Goal: Task Accomplishment & Management: Manage account settings

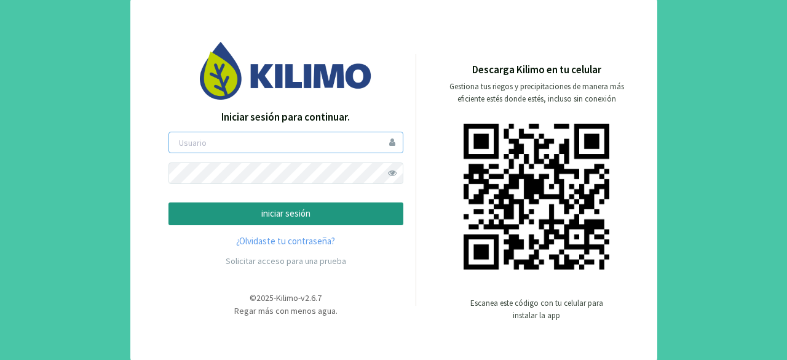
type input "[EMAIL_ADDRESS][DOMAIN_NAME]"
click at [390, 173] on span at bounding box center [393, 173] width 22 height 22
click at [328, 212] on p "iniciar sesión" at bounding box center [286, 214] width 214 height 14
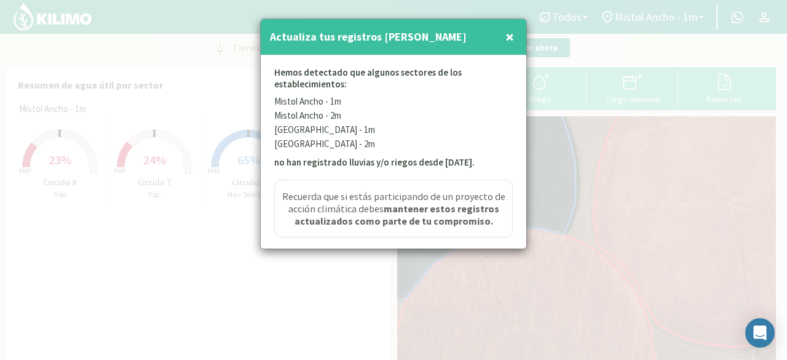
click at [507, 28] on span "×" at bounding box center [509, 36] width 9 height 20
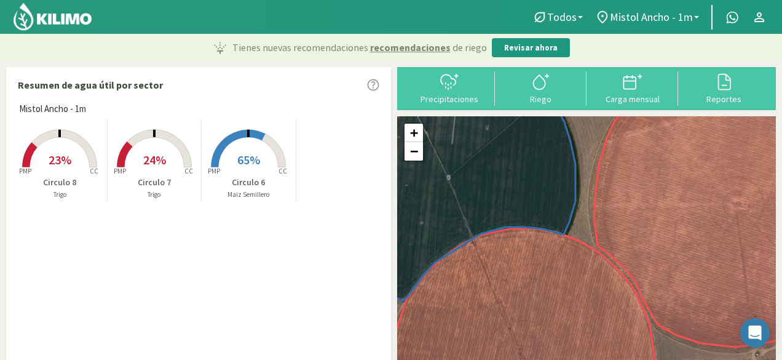
click at [243, 158] on span "65%" at bounding box center [248, 159] width 23 height 15
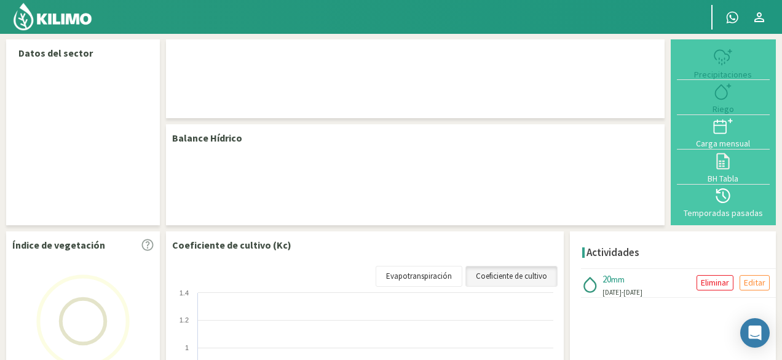
select select "5: Object"
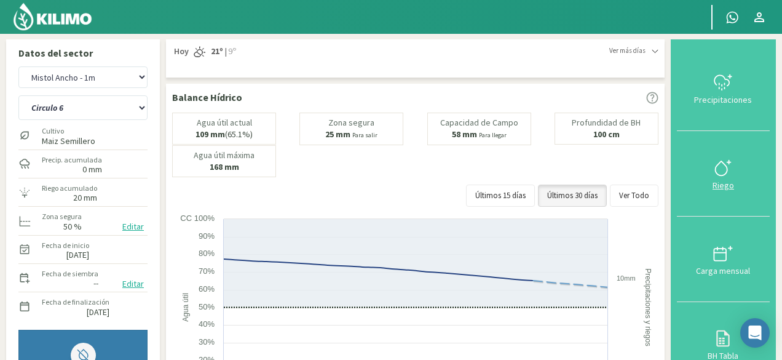
click at [729, 163] on icon at bounding box center [723, 168] width 20 height 20
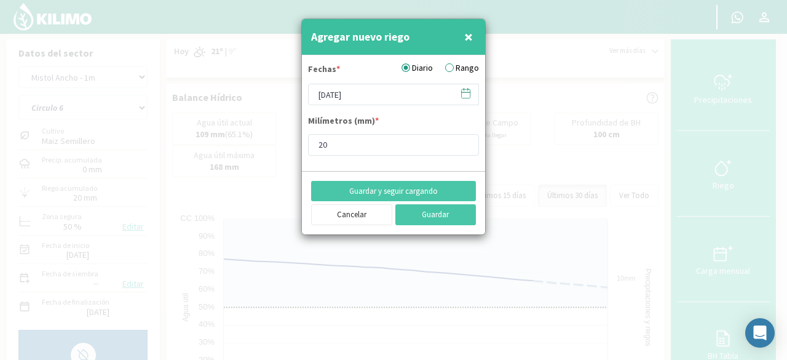
click at [472, 33] on span "×" at bounding box center [468, 36] width 9 height 20
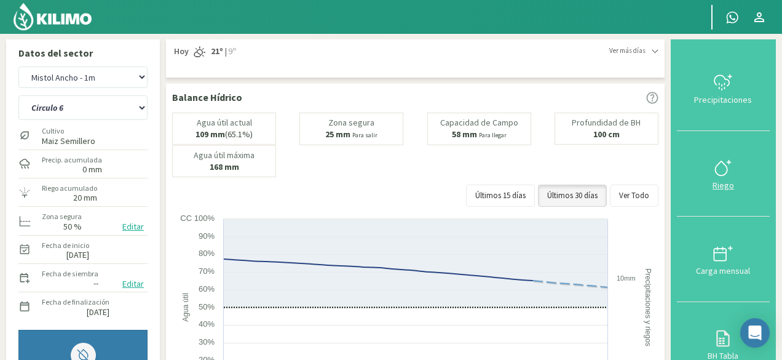
click at [722, 176] on icon at bounding box center [723, 168] width 20 height 20
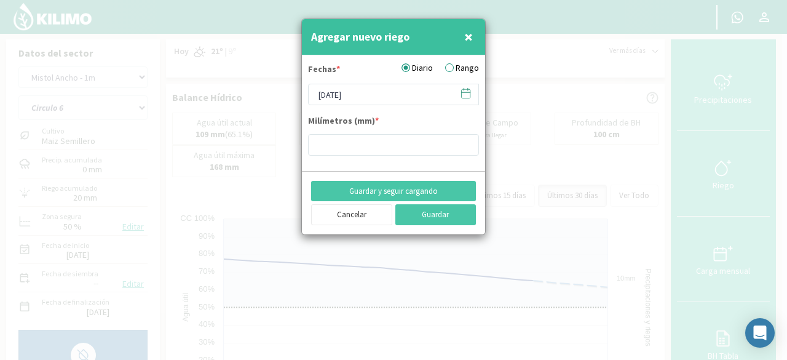
type input "20"
drag, startPoint x: 326, startPoint y: 94, endPoint x: 300, endPoint y: 94, distance: 25.8
click at [300, 94] on div "Agregar nuevo riego × Fechas * Diario Rango 02/09/2025 Milímetros (mm) * 20 Gua…" at bounding box center [393, 180] width 787 height 360
click at [337, 93] on input "19/09/2025" at bounding box center [393, 95] width 171 height 22
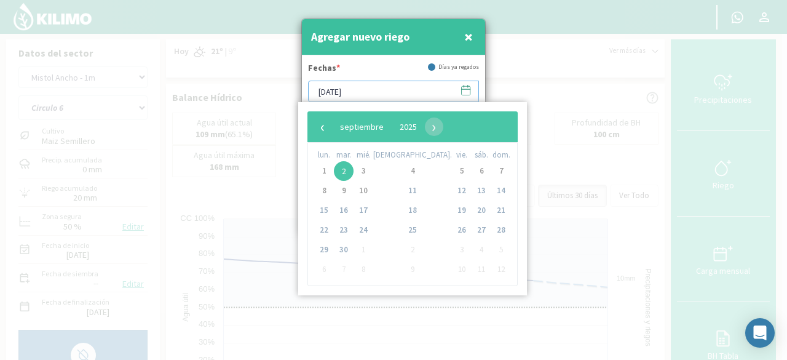
type input "19/08/2025"
click at [385, 71] on div "Fechas * Días ya regados" at bounding box center [393, 70] width 171 height 19
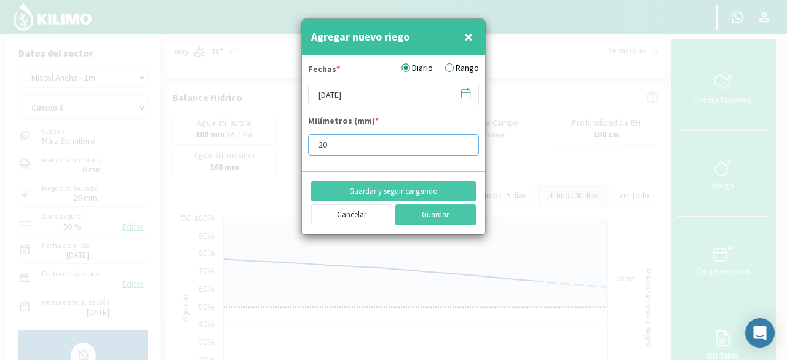
click at [380, 142] on input "20" at bounding box center [393, 145] width 171 height 22
type input "2"
type input "15"
drag, startPoint x: 562, startPoint y: 158, endPoint x: 547, endPoint y: 160, distance: 15.5
click at [562, 158] on div at bounding box center [393, 180] width 787 height 360
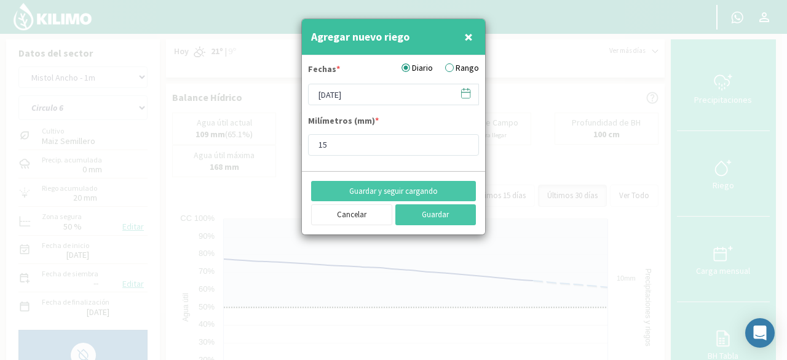
click at [452, 65] on label "Rango" at bounding box center [462, 67] width 34 height 13
click at [0, 0] on input "Rango" at bounding box center [0, 0] width 0 height 0
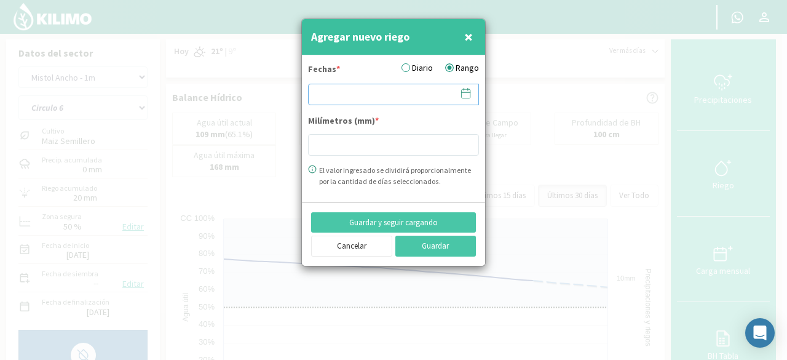
click at [386, 90] on input at bounding box center [393, 95] width 171 height 22
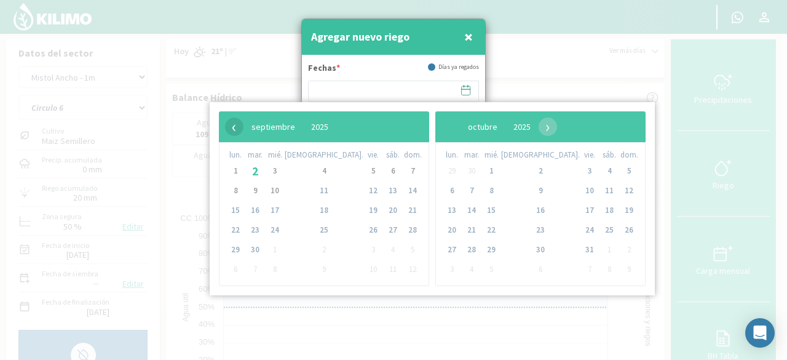
click at [231, 130] on span "‹" at bounding box center [234, 126] width 18 height 18
click at [263, 233] on span "19" at bounding box center [255, 230] width 20 height 20
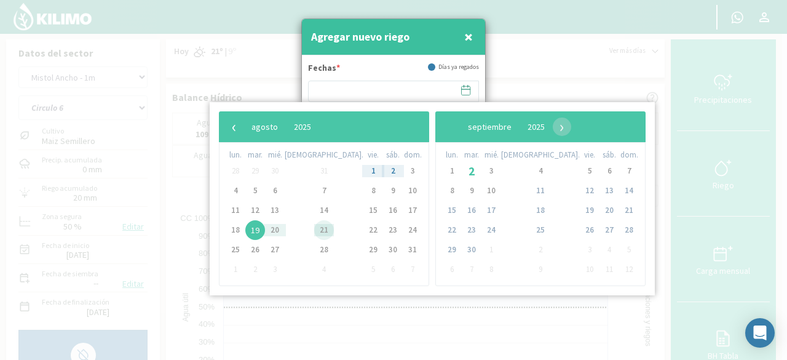
click at [314, 231] on span "21" at bounding box center [324, 230] width 20 height 20
type input "19/08/2025 - 21/08/2025"
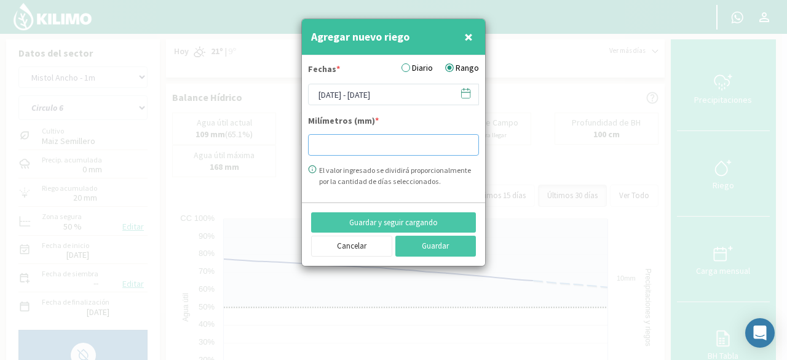
click at [350, 148] on input "number" at bounding box center [393, 145] width 171 height 22
type input "15"
click at [454, 249] on button "Guardar" at bounding box center [435, 245] width 81 height 21
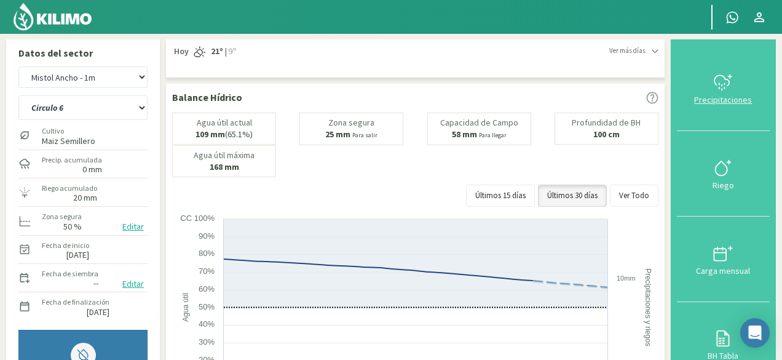
click at [724, 95] on div "Precipitaciones" at bounding box center [722, 99] width 85 height 9
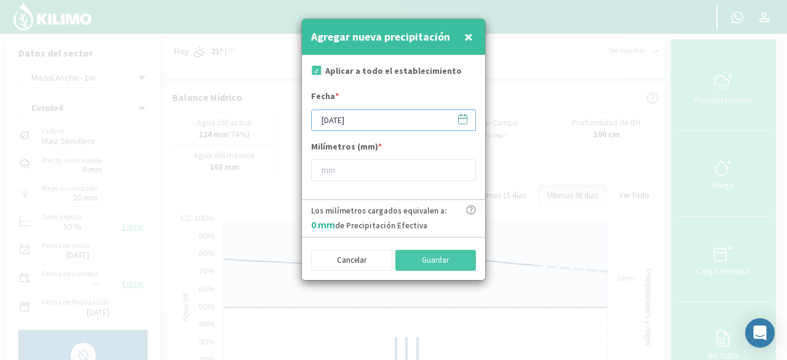
drag, startPoint x: 328, startPoint y: 122, endPoint x: 361, endPoint y: 117, distance: 33.6
click at [328, 122] on input "[DATE]" at bounding box center [393, 120] width 165 height 22
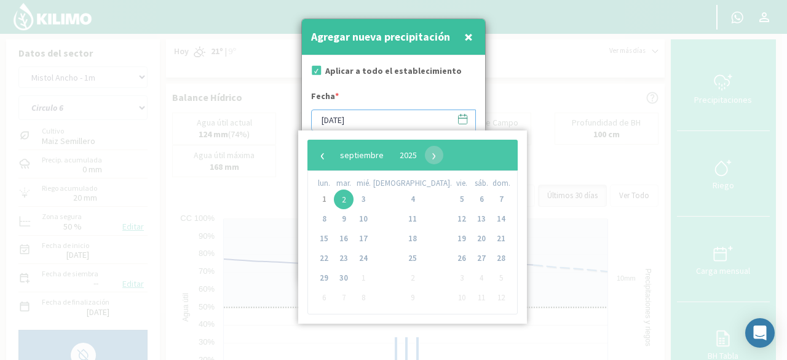
click at [342, 120] on input "30/09/2025" at bounding box center [393, 120] width 165 height 22
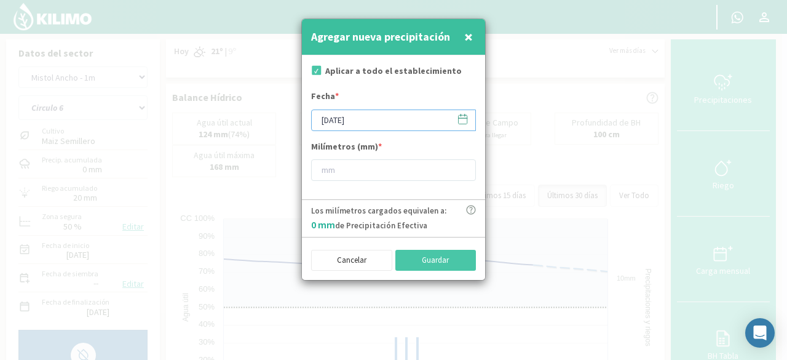
type input "30/08/2025"
click at [380, 100] on div "Fecha * 30/08/2025" at bounding box center [393, 110] width 165 height 41
click at [350, 168] on input "number" at bounding box center [393, 170] width 165 height 22
type input "6"
type input "56"
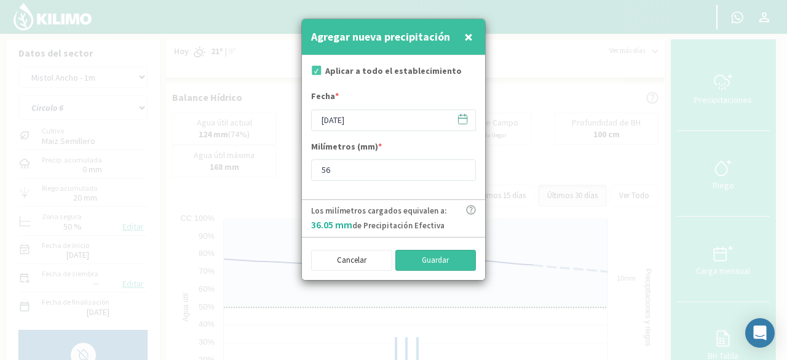
click at [430, 256] on button "Guardar" at bounding box center [435, 260] width 81 height 21
type input "[DATE]"
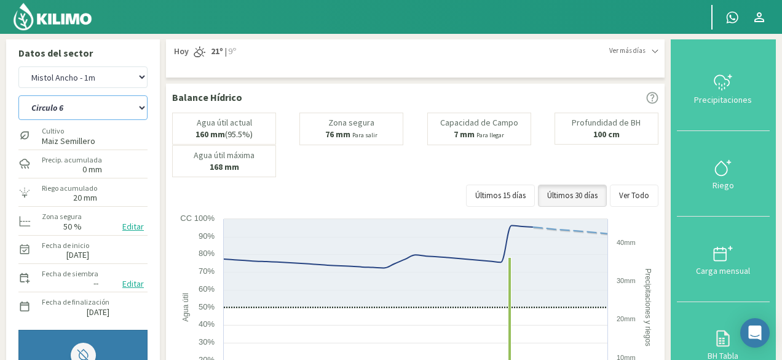
click at [136, 105] on select "Circulo 6 Circulo 7 Circulo 8" at bounding box center [82, 107] width 129 height 25
select select "1: Object"
click at [18, 95] on select "Circulo 6 Circulo 7 Circulo 8" at bounding box center [82, 107] width 129 height 25
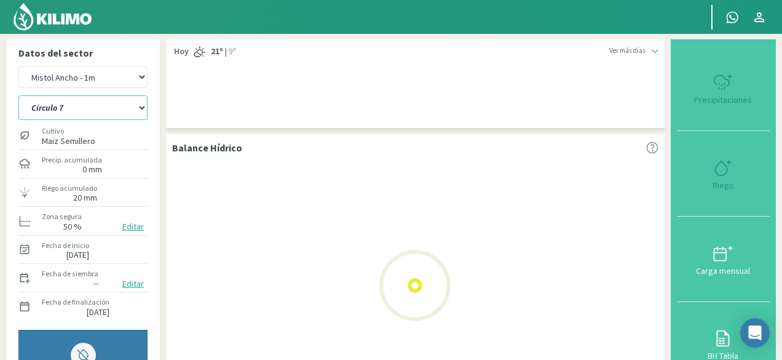
select select "12: Object"
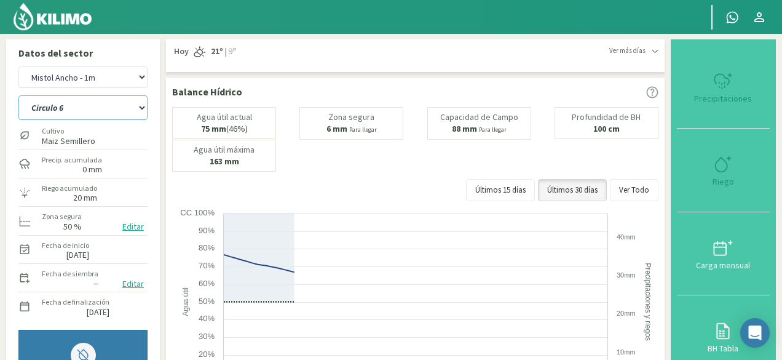
select select "4: Object"
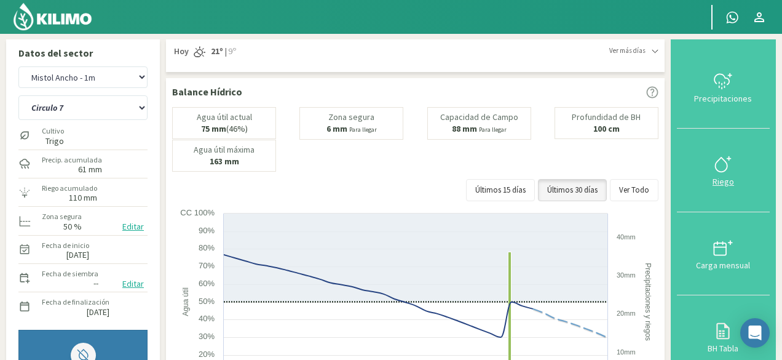
click at [725, 158] on icon at bounding box center [723, 164] width 20 height 20
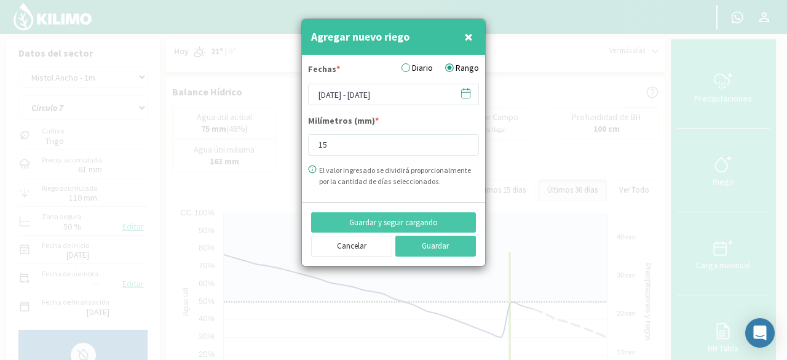
click at [467, 95] on icon at bounding box center [466, 93] width 12 height 12
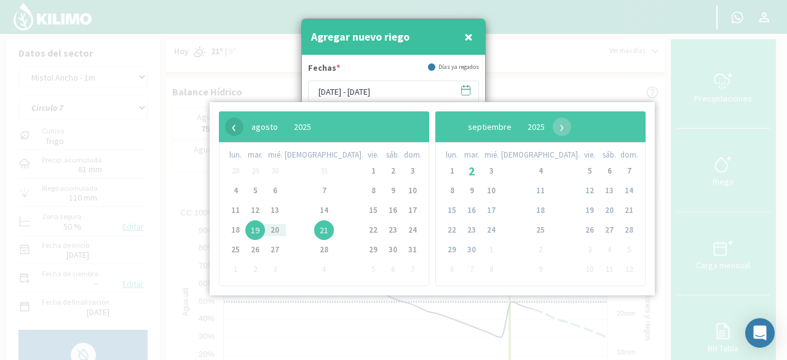
click at [226, 124] on span "‹" at bounding box center [234, 126] width 18 height 18
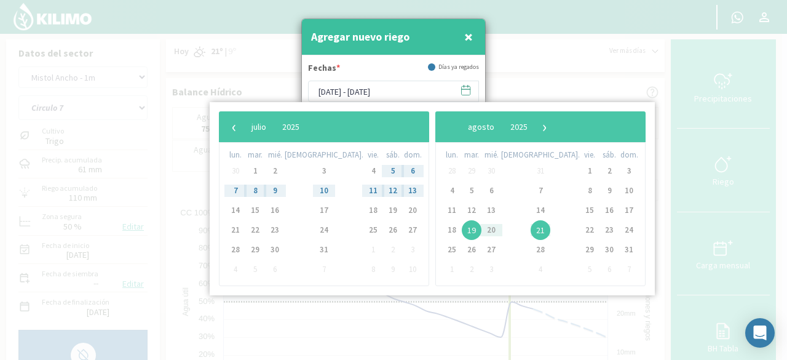
click at [467, 39] on span "×" at bounding box center [468, 36] width 9 height 20
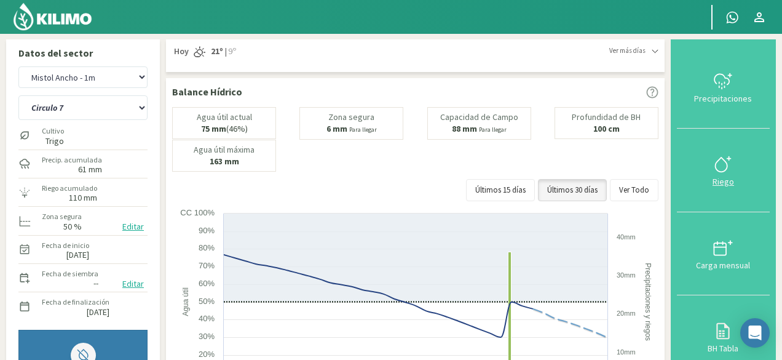
click at [727, 151] on button "Riego" at bounding box center [723, 169] width 93 height 83
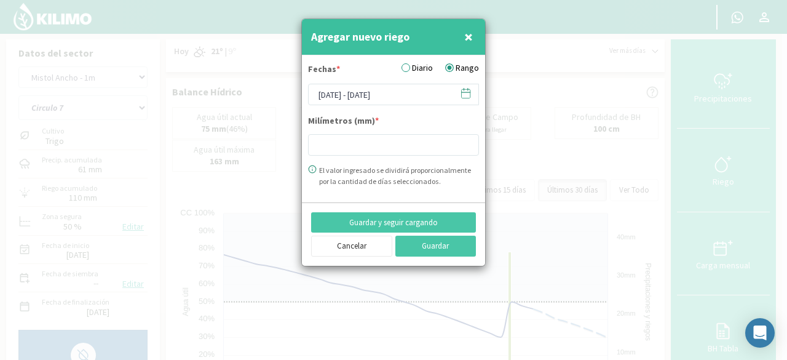
type input "15"
click at [467, 96] on icon at bounding box center [466, 93] width 12 height 12
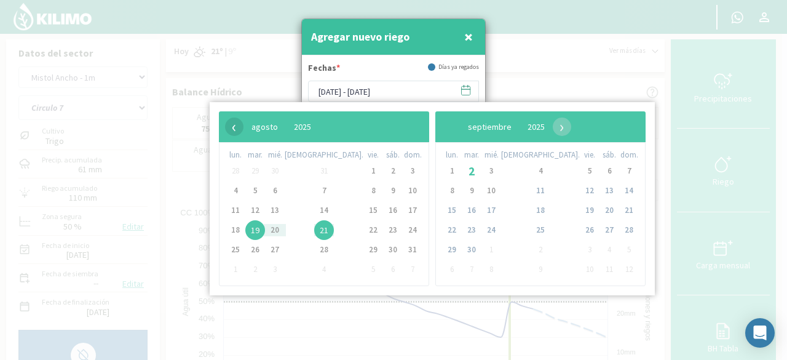
click at [231, 130] on span "‹" at bounding box center [234, 126] width 18 height 18
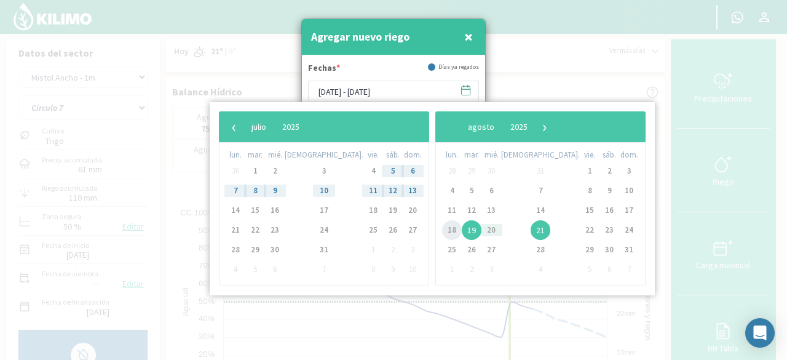
click at [442, 228] on span "18" at bounding box center [452, 230] width 20 height 20
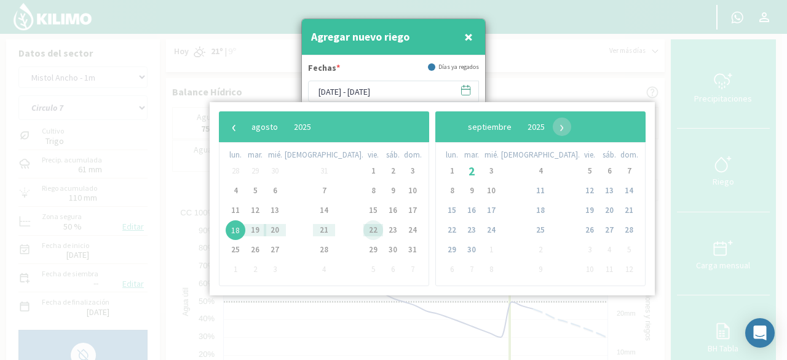
click at [363, 229] on span "22" at bounding box center [373, 230] width 20 height 20
type input "18/08/2025 - 22/08/2025"
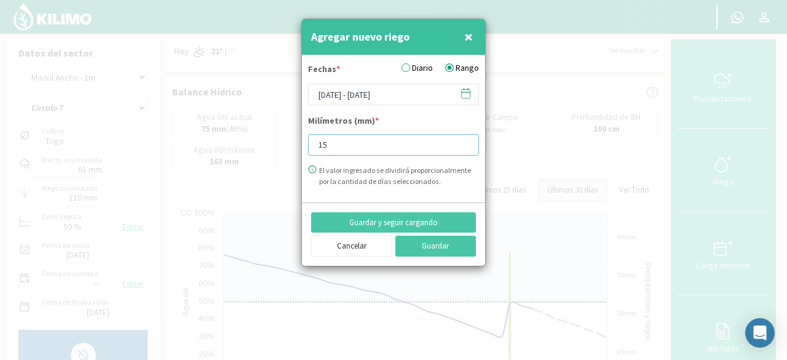
drag, startPoint x: 344, startPoint y: 145, endPoint x: 274, endPoint y: 145, distance: 70.1
click at [274, 145] on div "Agregar nuevo riego × Fechas * Diario Rango 18/08/2025 - 22/08/2025 Milímetros …" at bounding box center [393, 180] width 787 height 360
type input "30"
click at [379, 222] on button "Guardar y seguir cargando" at bounding box center [393, 222] width 165 height 21
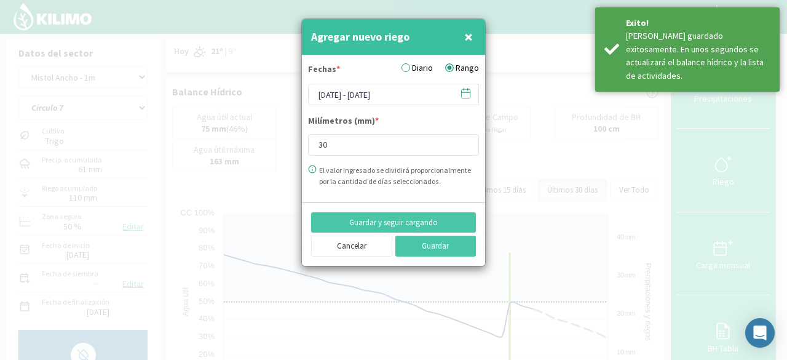
click at [470, 99] on svg-icon at bounding box center [466, 95] width 12 height 11
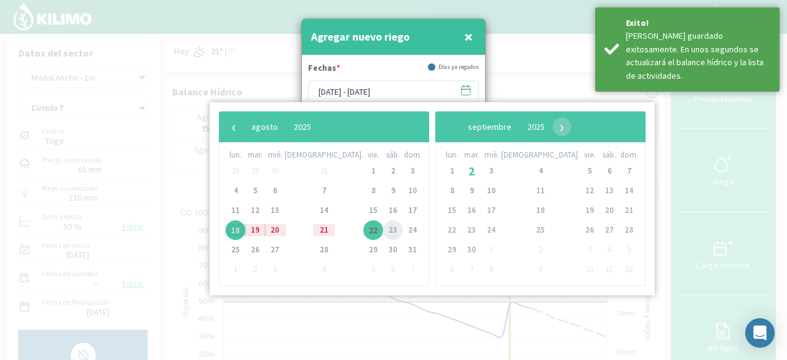
click at [383, 230] on span "23" at bounding box center [393, 230] width 20 height 20
click at [285, 248] on span "27" at bounding box center [275, 250] width 20 height 20
type input "23/08/2025 - 27/08/2025"
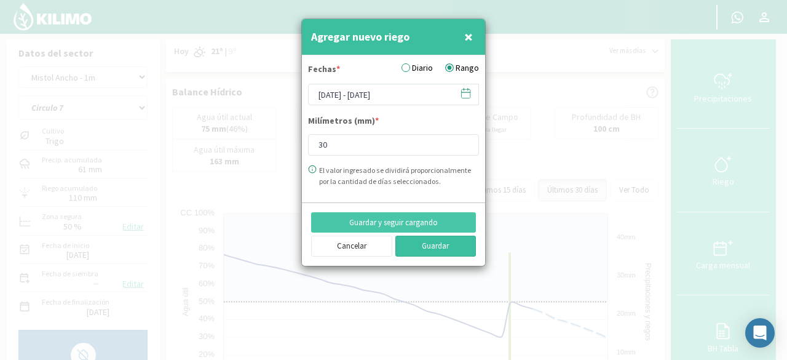
click at [438, 242] on button "Guardar" at bounding box center [435, 245] width 81 height 21
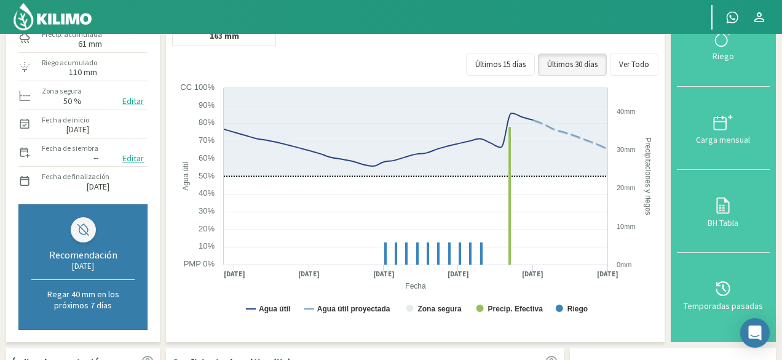
scroll to position [53, 0]
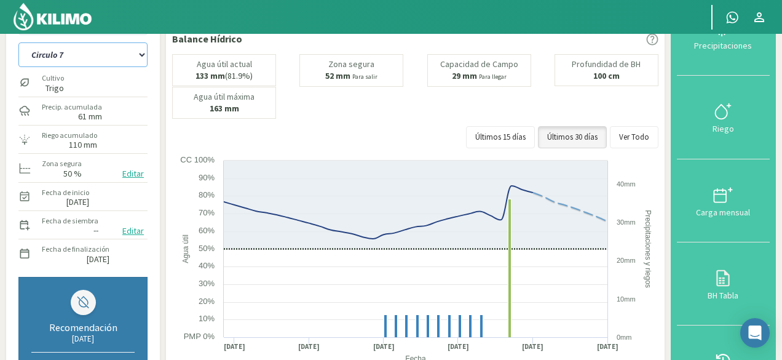
click at [140, 56] on select "Circulo 6 Circulo 7 Circulo 8" at bounding box center [82, 54] width 129 height 25
select select "5: Object"
click at [18, 42] on select "Circulo 6 Circulo 7 Circulo 8" at bounding box center [82, 54] width 129 height 25
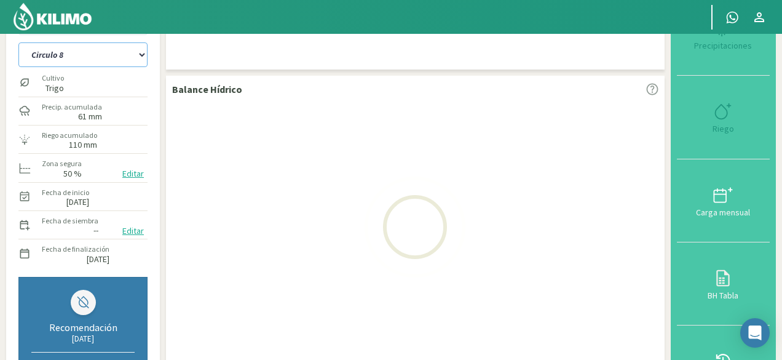
select select "19: Object"
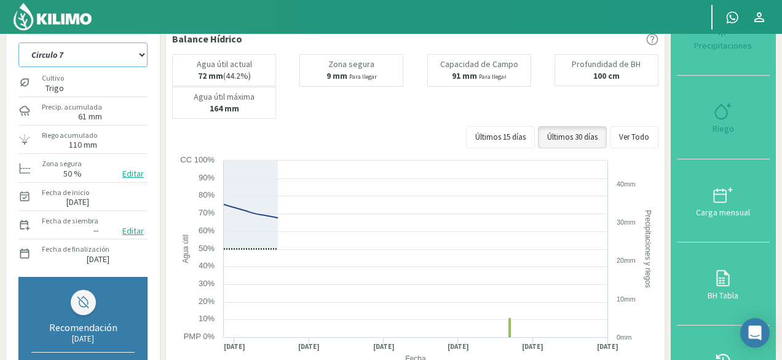
select select "8: Object"
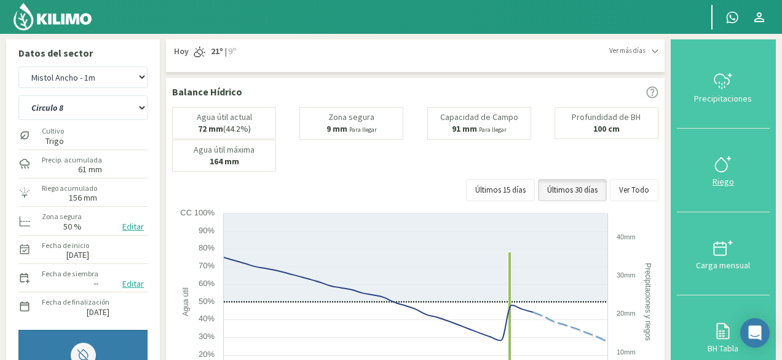
click at [726, 156] on icon at bounding box center [723, 164] width 20 height 20
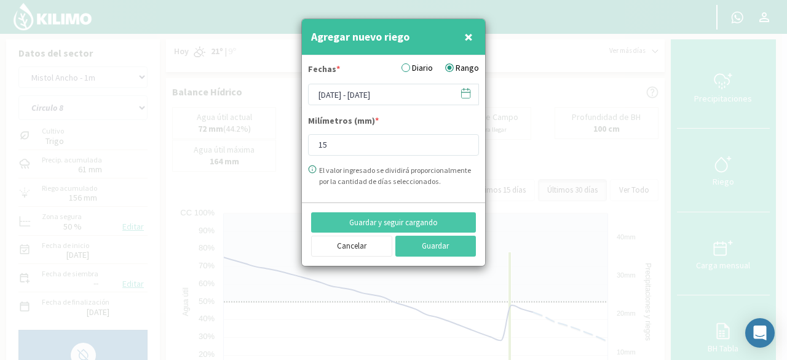
click at [467, 93] on icon at bounding box center [466, 93] width 12 height 12
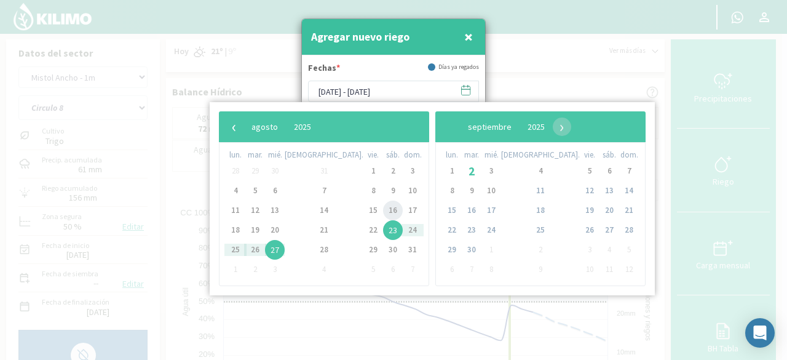
click at [383, 208] on span "16" at bounding box center [393, 210] width 20 height 20
click at [285, 229] on span "20" at bounding box center [275, 230] width 20 height 20
type input "16/08/2025 - 20/08/2025"
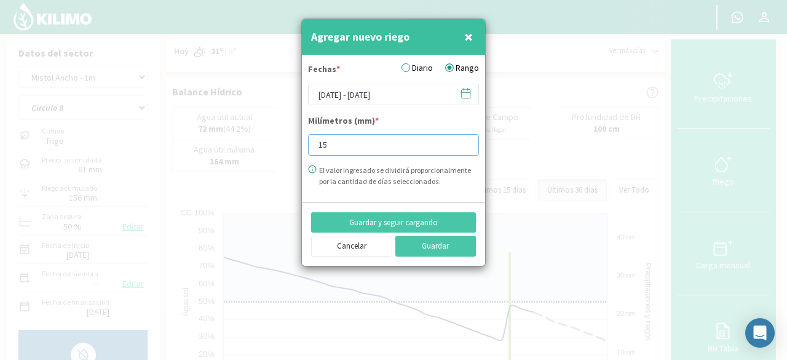
drag, startPoint x: 349, startPoint y: 146, endPoint x: 312, endPoint y: 143, distance: 37.1
click at [312, 143] on input "15" at bounding box center [393, 145] width 171 height 22
type input "30"
click at [421, 223] on button "Guardar y seguir cargando" at bounding box center [393, 222] width 165 height 21
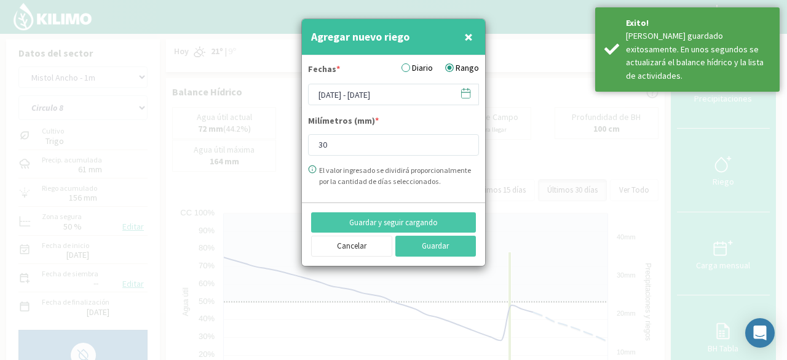
click at [465, 94] on icon at bounding box center [466, 93] width 12 height 12
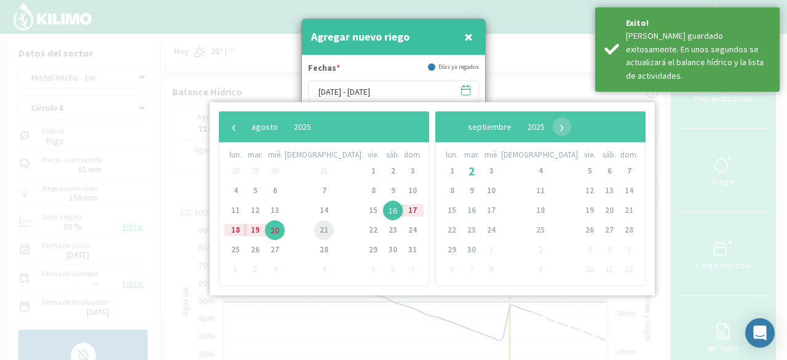
click at [314, 232] on span "21" at bounding box center [324, 230] width 20 height 20
click at [403, 227] on span "24" at bounding box center [413, 230] width 20 height 20
type input "21/08/2025 - 24/08/2025"
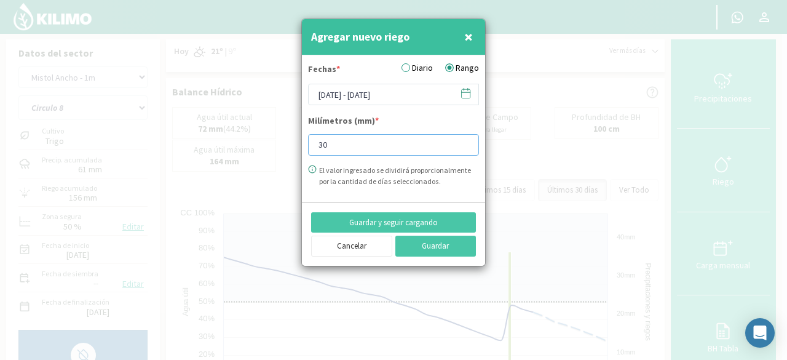
drag, startPoint x: 332, startPoint y: 146, endPoint x: 276, endPoint y: 141, distance: 56.1
click at [276, 141] on div "Agregar nuevo riego × Fechas * Diario Rango 21/08/2025 - 24/08/2025 Milímetros …" at bounding box center [393, 180] width 787 height 360
type input "15"
click at [420, 242] on button "Guardar" at bounding box center [435, 245] width 81 height 21
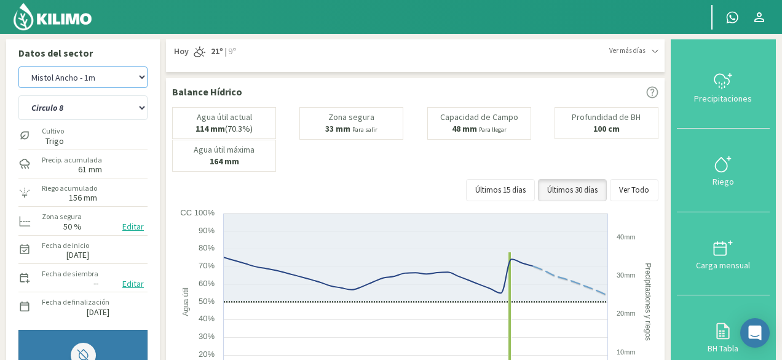
click at [144, 81] on select "Campo del Puesto - 1m Campo del Puesto - 2m La Picardia (1m) La Picardia (2m) L…" at bounding box center [82, 77] width 129 height 22
select select "15: Object"
click at [18, 66] on select "Campo del Puesto - 1m Campo del Puesto - 2m La Picardia (1m) La Picardia (2m) L…" at bounding box center [82, 77] width 129 height 22
click at [144, 106] on select "Circulo 6 Circulo 7 Circulo 8" at bounding box center [82, 107] width 129 height 25
select select "6: Object"
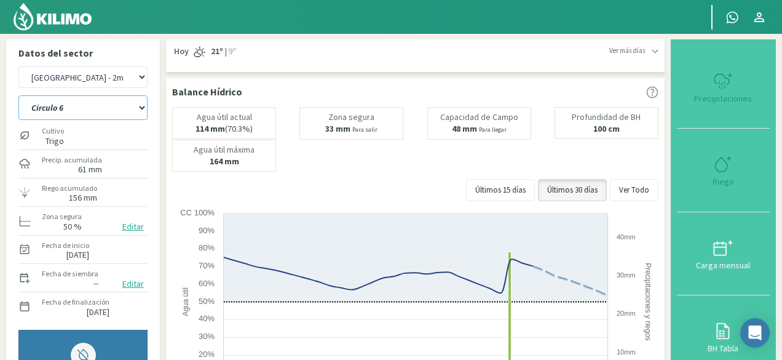
click at [18, 95] on select "Circulo 6 Circulo 7 Circulo 8" at bounding box center [82, 107] width 129 height 25
select select "22: Object"
select select "9: Object"
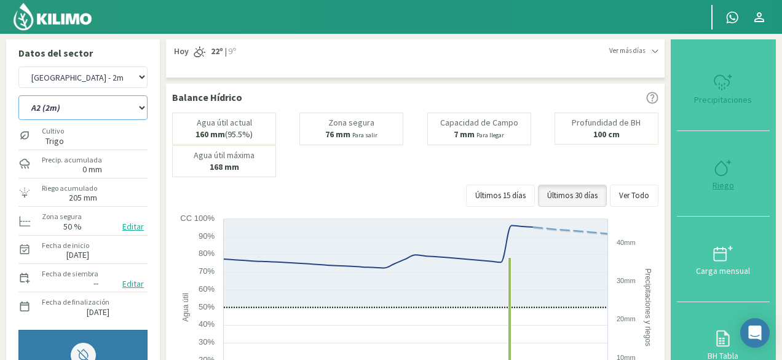
select select "29: Object"
select select "12: Object"
click at [735, 163] on div at bounding box center [722, 168] width 85 height 20
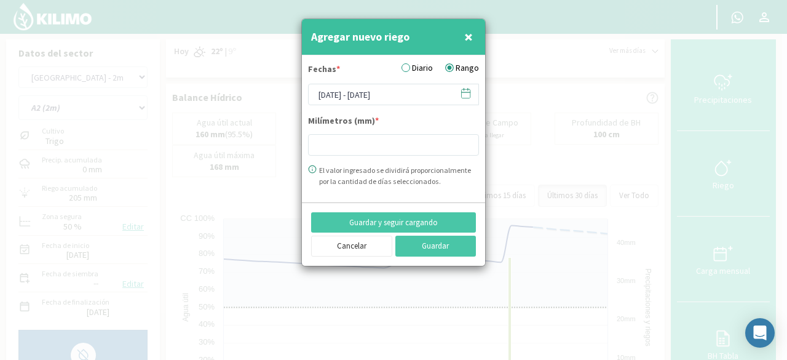
click at [467, 38] on span "×" at bounding box center [468, 36] width 9 height 20
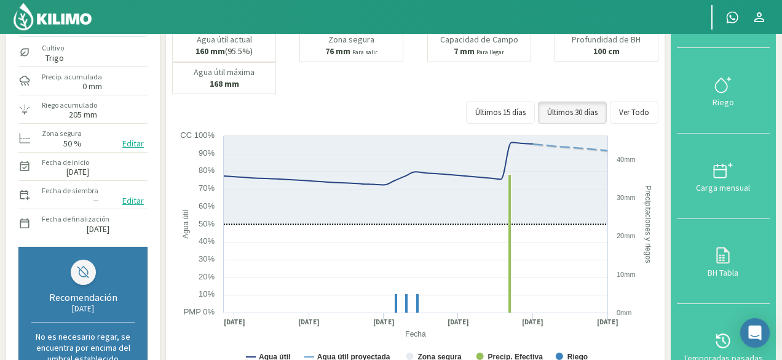
scroll to position [2, 0]
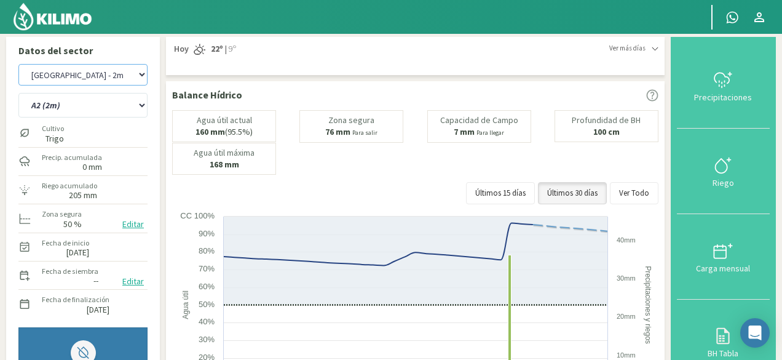
click at [139, 75] on select "Campo del Puesto - 1m Campo del Puesto - 2m La Picardia (1m) La Picardia (2m) L…" at bounding box center [82, 75] width 129 height 22
click at [18, 64] on select "Campo del Puesto - 1m Campo del Puesto - 2m La Picardia (1m) La Picardia (2m) L…" at bounding box center [82, 75] width 129 height 22
click at [130, 106] on select "A2 (2m) D1 Sur (2m) D2 Oeste (2m)" at bounding box center [82, 105] width 129 height 25
click at [155, 84] on div "Datos del sector Campo del Puesto - 1m Campo del Puesto - 2m La Picardia (1m) L…" at bounding box center [83, 256] width 154 height 439
select select "41: Object"
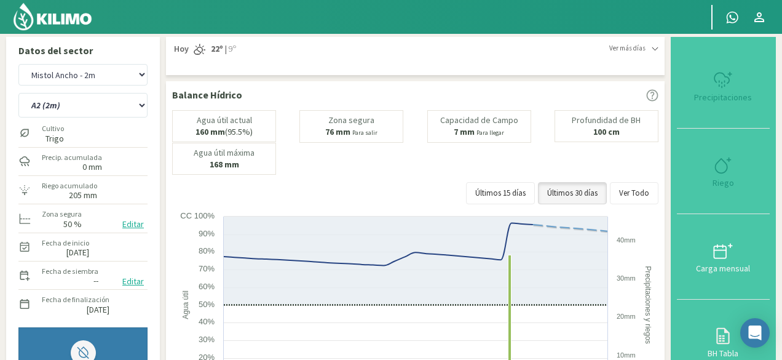
select select "15: Object"
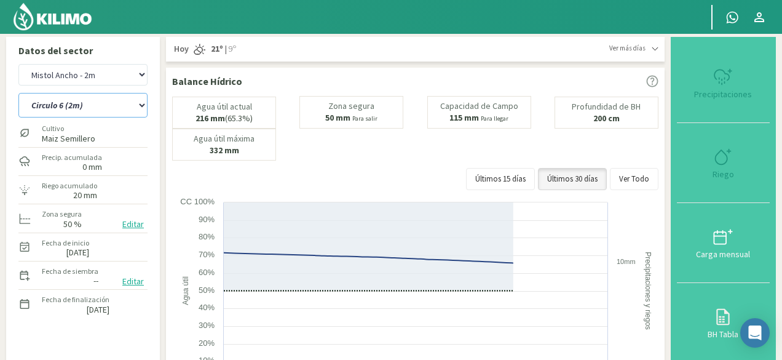
click at [132, 106] on select "Circulo 6 (2m) Circulo 7 (2m) Círculo 8 (2m)" at bounding box center [82, 105] width 129 height 25
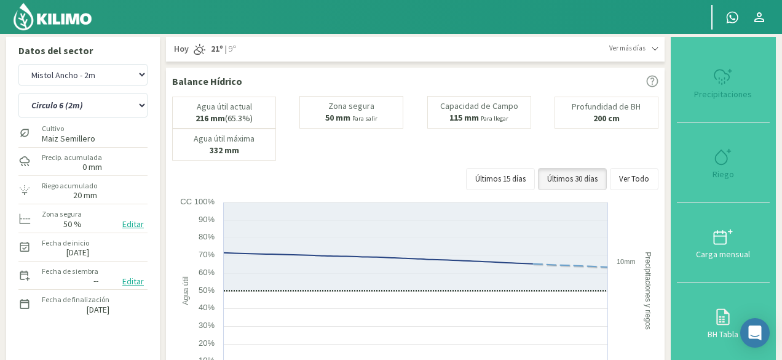
click at [157, 89] on div "Datos del sector Campo del Puesto - 1m Campo del Puesto - 2m La Picardia (1m) L…" at bounding box center [83, 242] width 154 height 411
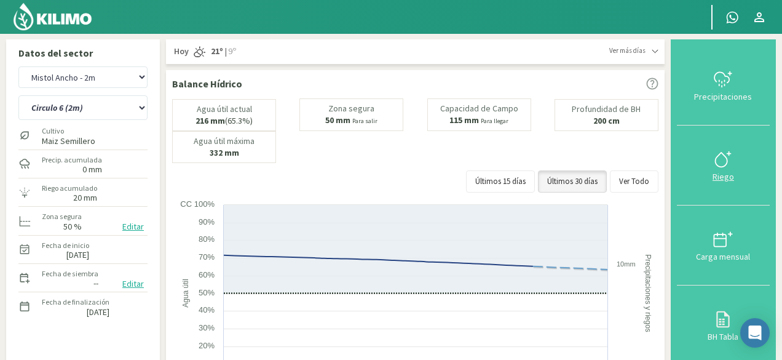
click at [709, 149] on div at bounding box center [722, 159] width 85 height 20
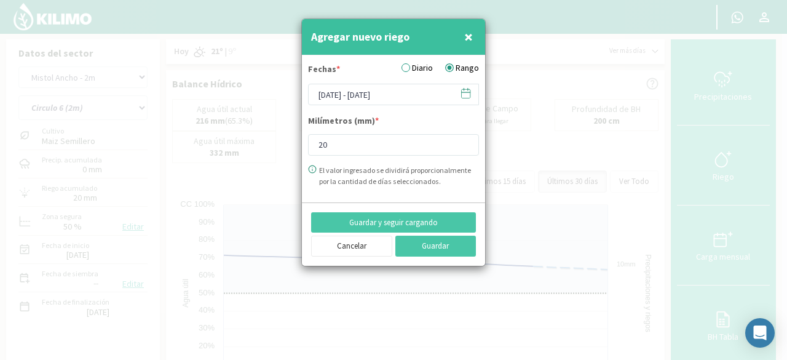
click at [465, 96] on icon at bounding box center [466, 93] width 12 height 12
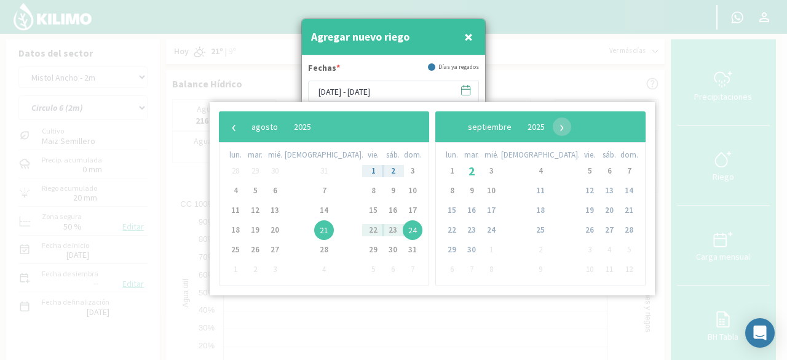
click at [363, 171] on span "1" at bounding box center [373, 171] width 20 height 20
click at [258, 232] on span "19" at bounding box center [255, 230] width 20 height 20
click at [314, 229] on span "21" at bounding box center [324, 230] width 20 height 20
type input "19/08/2025 - 21/08/2025"
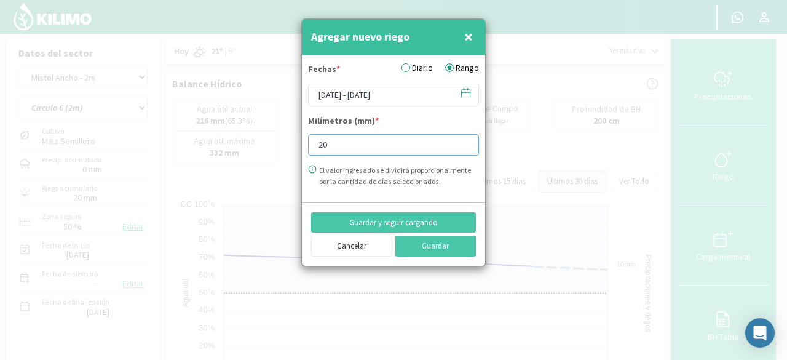
drag, startPoint x: 342, startPoint y: 154, endPoint x: 288, endPoint y: 148, distance: 54.5
click at [286, 154] on div "Agregar nuevo riego × Fechas * Diario Rango 19/08/2025 - 21/08/2025 Milímetros …" at bounding box center [393, 180] width 787 height 360
type input "15"
click at [430, 249] on button "Guardar" at bounding box center [435, 245] width 81 height 21
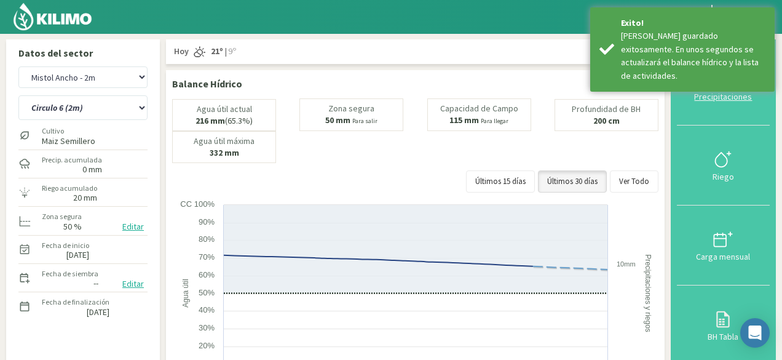
click at [717, 95] on div "Precipitaciones" at bounding box center [722, 96] width 85 height 9
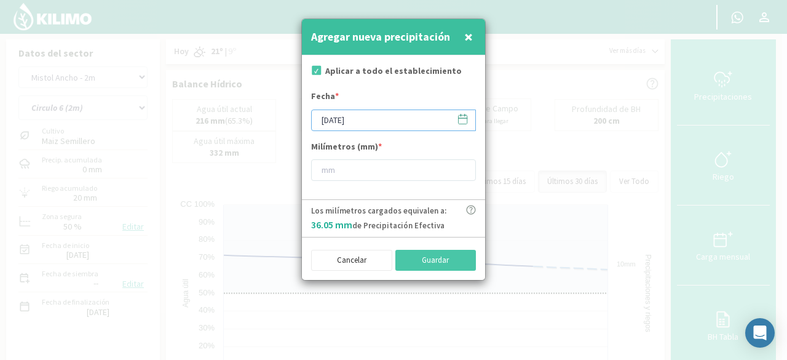
drag, startPoint x: 327, startPoint y: 119, endPoint x: 316, endPoint y: 118, distance: 11.1
click at [316, 118] on input "[DATE]" at bounding box center [393, 120] width 165 height 22
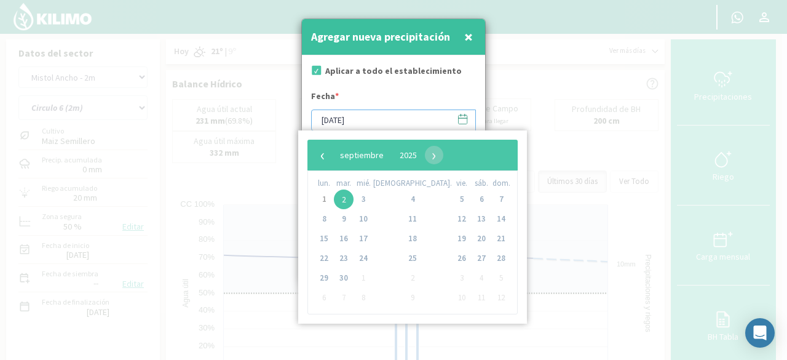
click at [342, 116] on input "30/09/2025" at bounding box center [393, 120] width 165 height 22
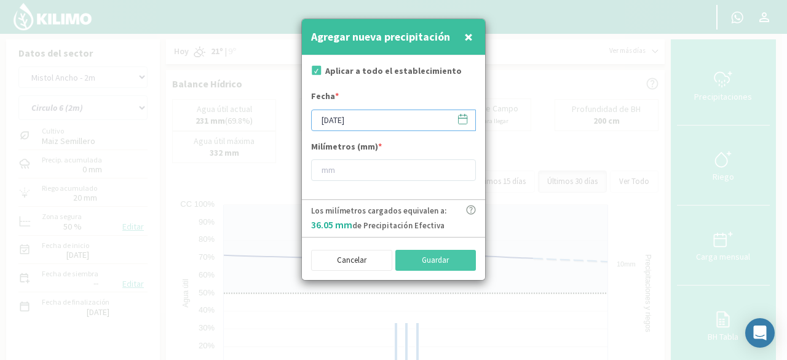
type input "30/08/2025"
click at [377, 96] on div "Fecha * 30/08/2025" at bounding box center [393, 110] width 165 height 41
click at [353, 160] on input "number" at bounding box center [393, 170] width 165 height 22
type input "56"
click at [450, 261] on button "Guardar" at bounding box center [435, 260] width 81 height 21
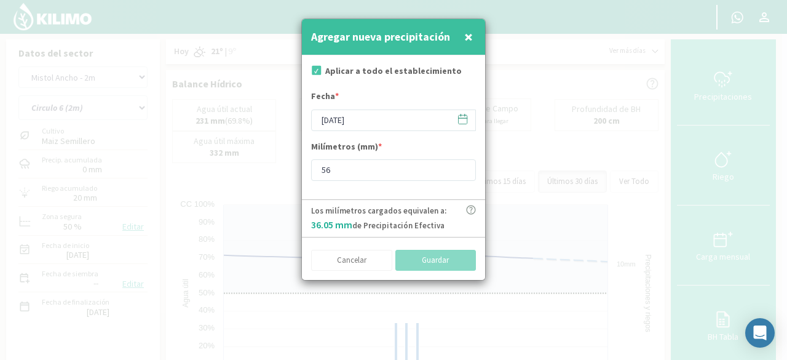
type input "[DATE]"
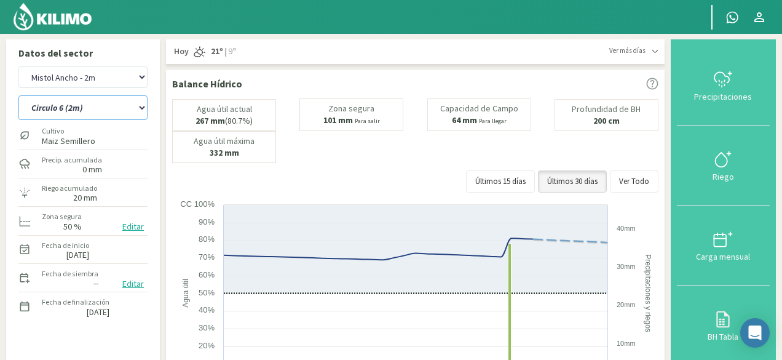
click at [141, 112] on select "Circulo 6 (2m) Circulo 7 (2m) Círculo 8 (2m)" at bounding box center [82, 107] width 129 height 25
select select "16: Object"
click at [18, 95] on select "Circulo 6 (2m) Circulo 7 (2m) Círculo 8 (2m)" at bounding box center [82, 107] width 129 height 25
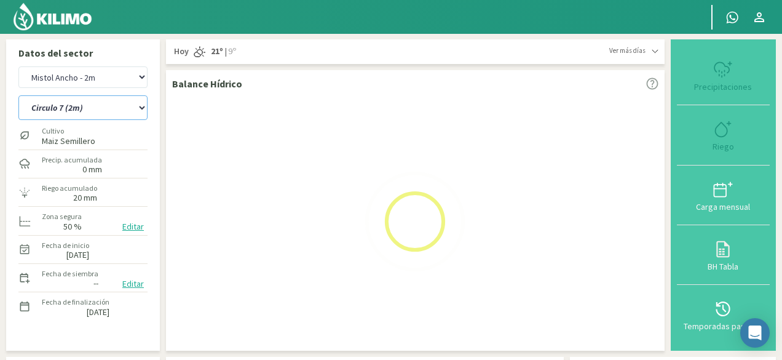
select select "48: Object"
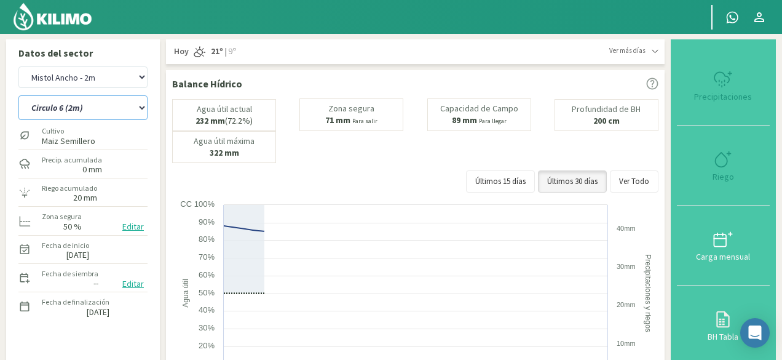
select select "19: Object"
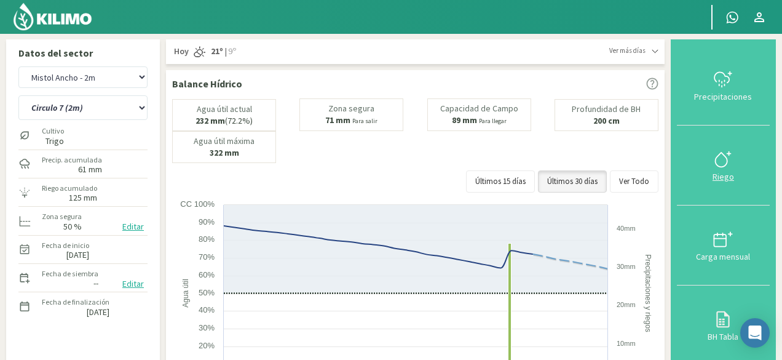
click at [734, 157] on div at bounding box center [722, 159] width 85 height 20
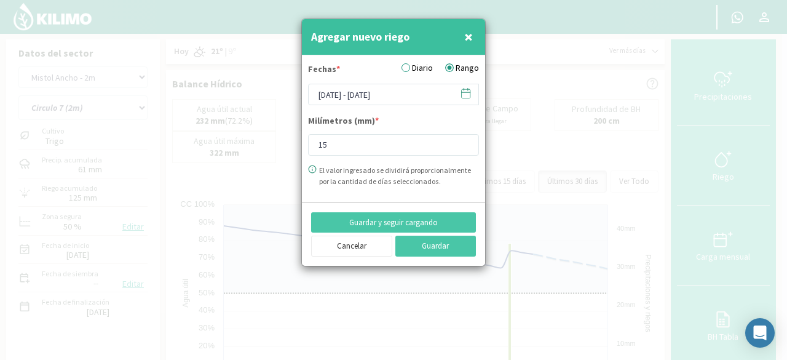
click at [470, 30] on span "×" at bounding box center [468, 36] width 9 height 20
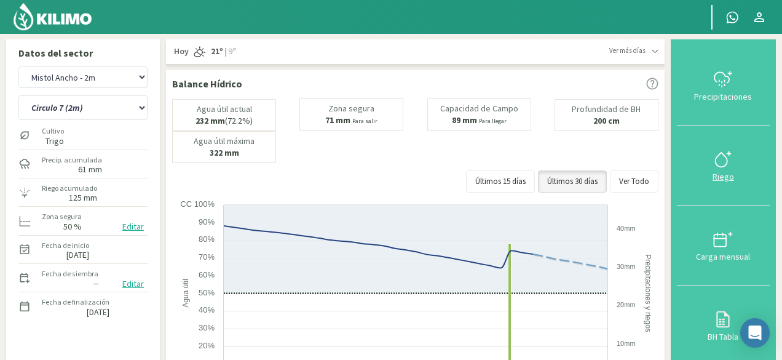
click at [733, 165] on icon at bounding box center [723, 159] width 20 height 20
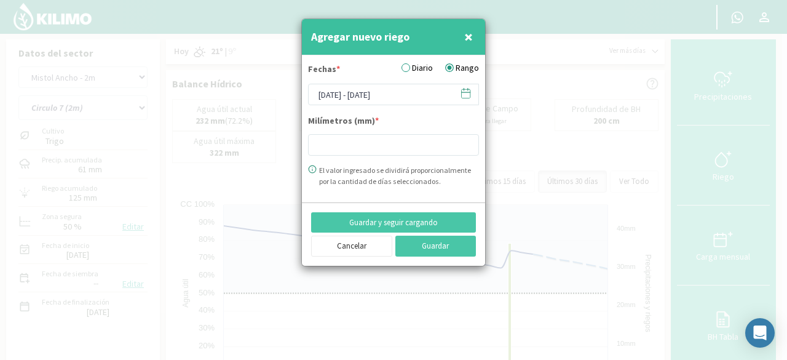
type input "15"
click at [471, 97] on icon at bounding box center [466, 93] width 12 height 12
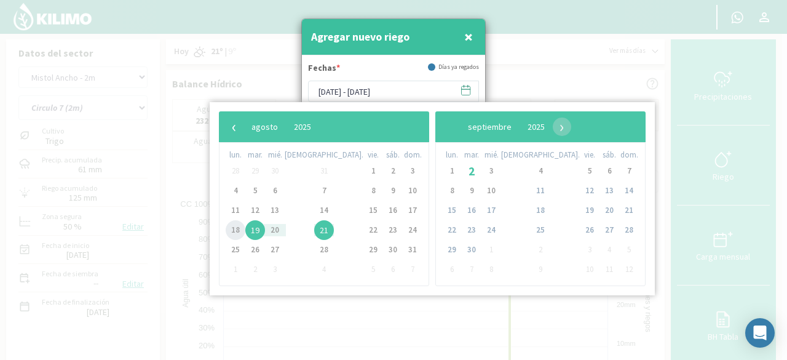
click at [241, 229] on span "18" at bounding box center [236, 230] width 20 height 20
click at [363, 229] on span "22" at bounding box center [373, 230] width 20 height 20
type input "18/08/2025 - 22/08/2025"
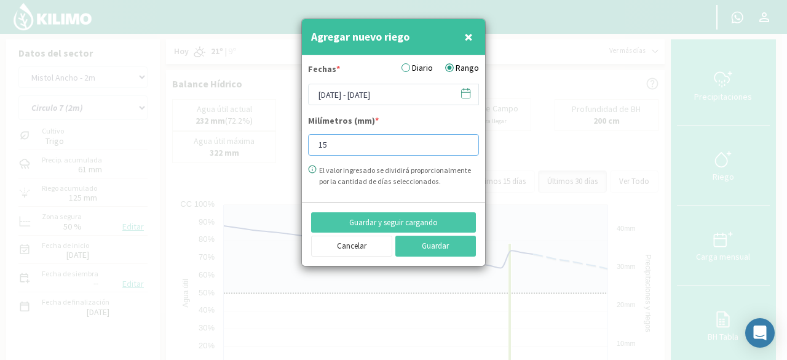
drag, startPoint x: 347, startPoint y: 151, endPoint x: 272, endPoint y: 149, distance: 74.4
click at [272, 149] on div "Agregar nuevo riego × Fechas * Diario Rango 18/08/2025 - 22/08/2025 Milímetros …" at bounding box center [393, 180] width 787 height 360
type input "30"
click at [351, 229] on button "Guardar y seguir cargando" at bounding box center [393, 222] width 165 height 21
click at [466, 94] on icon at bounding box center [466, 93] width 12 height 12
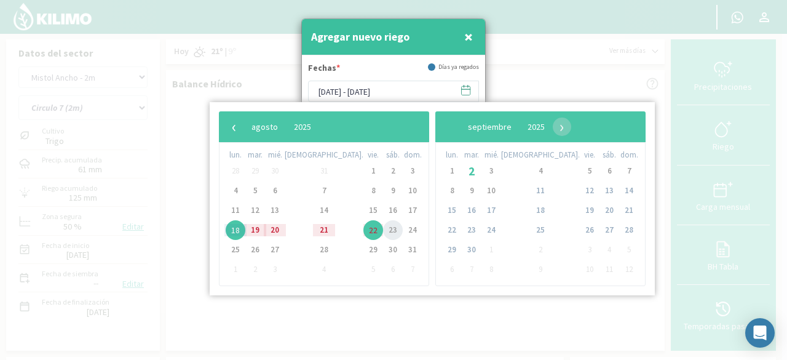
click at [383, 235] on span "23" at bounding box center [393, 230] width 20 height 20
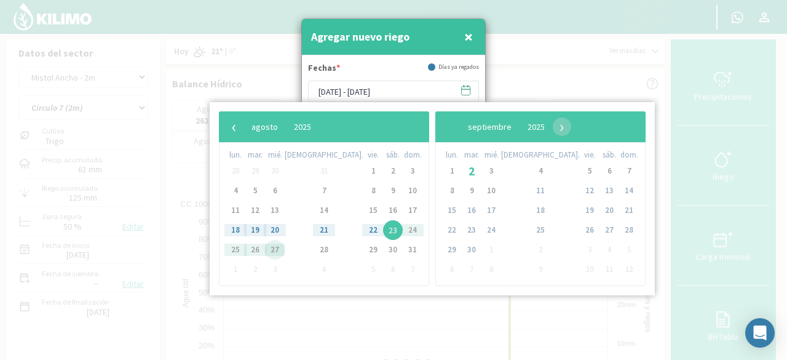
click at [280, 249] on span "27" at bounding box center [275, 250] width 20 height 20
type input "23/08/2025 - 27/08/2025"
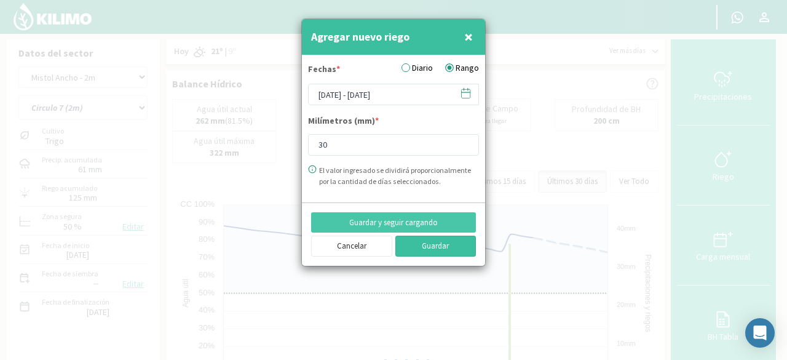
click at [422, 248] on button "Guardar" at bounding box center [435, 245] width 81 height 21
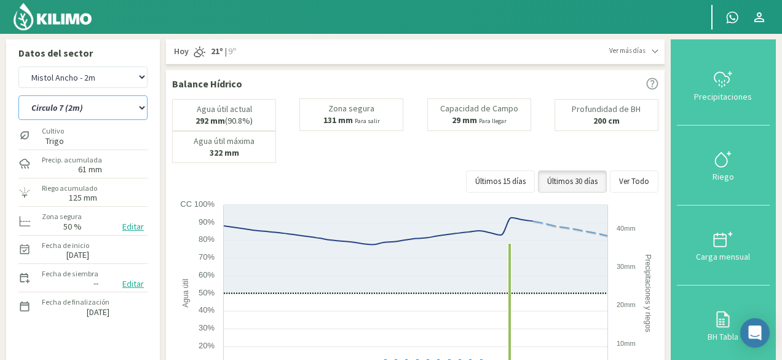
click at [132, 110] on select "Circulo 6 (2m) Circulo 7 (2m) Círculo 8 (2m)" at bounding box center [82, 107] width 129 height 25
select select "20: Object"
click at [18, 95] on select "Circulo 6 (2m) Circulo 7 (2m) Círculo 8 (2m)" at bounding box center [82, 107] width 129 height 25
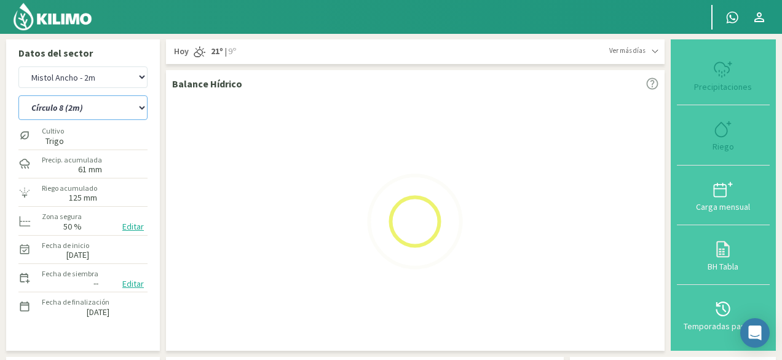
select select "55: Object"
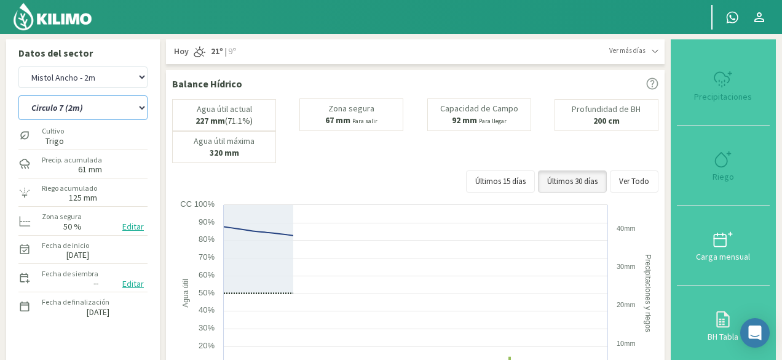
select select "23: Object"
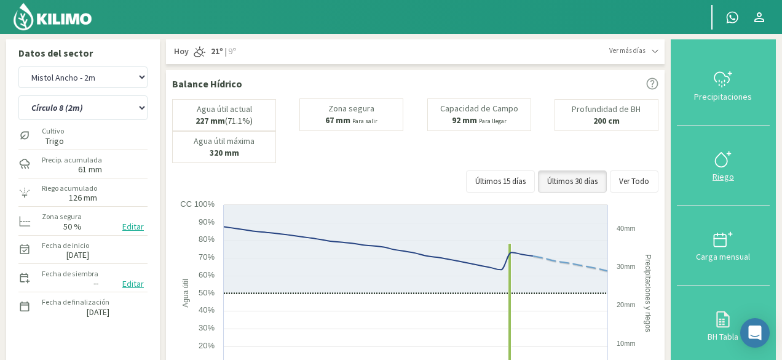
click at [722, 152] on icon at bounding box center [723, 159] width 20 height 20
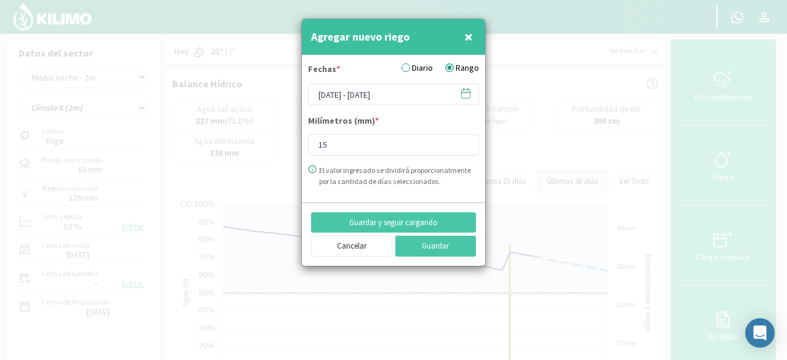
click at [468, 90] on icon at bounding box center [466, 93] width 12 height 12
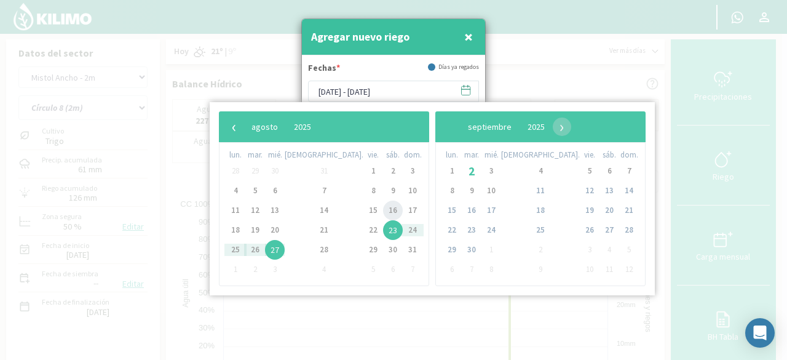
click at [383, 212] on span "16" at bounding box center [393, 210] width 20 height 20
click at [285, 226] on span "20" at bounding box center [275, 230] width 20 height 20
type input "16/08/2025 - 20/08/2025"
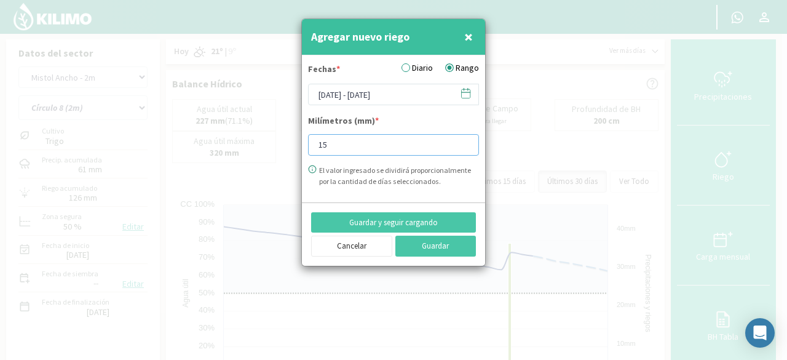
drag, startPoint x: 327, startPoint y: 146, endPoint x: 286, endPoint y: 146, distance: 40.6
click at [286, 146] on div "Agregar nuevo riego × Fechas * Diario Rango 16/08/2025 - 20/08/2025 Milímetros …" at bounding box center [393, 180] width 787 height 360
type input "30"
click at [403, 218] on button "Guardar y seguir cargando" at bounding box center [393, 222] width 165 height 21
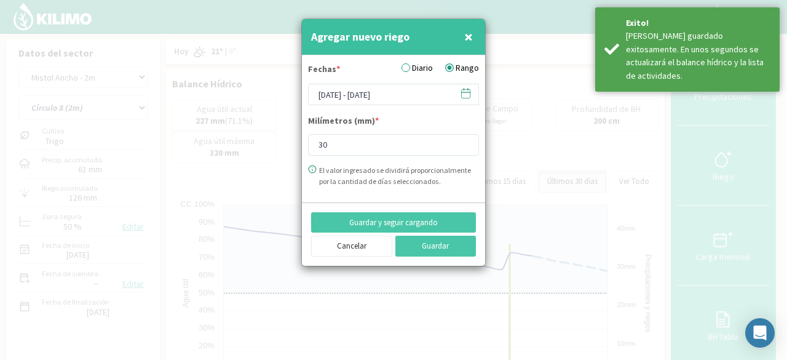
click at [468, 95] on icon at bounding box center [466, 93] width 12 height 12
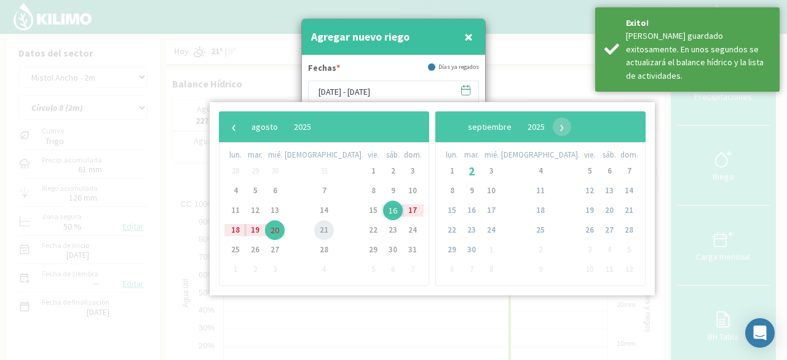
click at [314, 228] on span "21" at bounding box center [324, 230] width 20 height 20
drag, startPoint x: 361, startPoint y: 233, endPoint x: 377, endPoint y: 233, distance: 16.0
click at [403, 233] on span "24" at bounding box center [413, 230] width 20 height 20
type input "21/08/2025 - 24/08/2025"
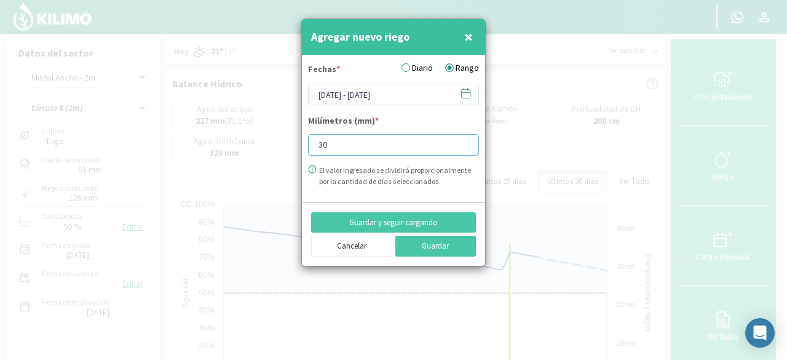
drag, startPoint x: 346, startPoint y: 143, endPoint x: 273, endPoint y: 135, distance: 73.0
click at [273, 135] on div "Agregar nuevo riego × Fechas * Diario Rango 21/08/2025 - 24/08/2025 Milímetros …" at bounding box center [393, 180] width 787 height 360
type input "15"
click at [435, 245] on button "Guardar" at bounding box center [435, 245] width 81 height 21
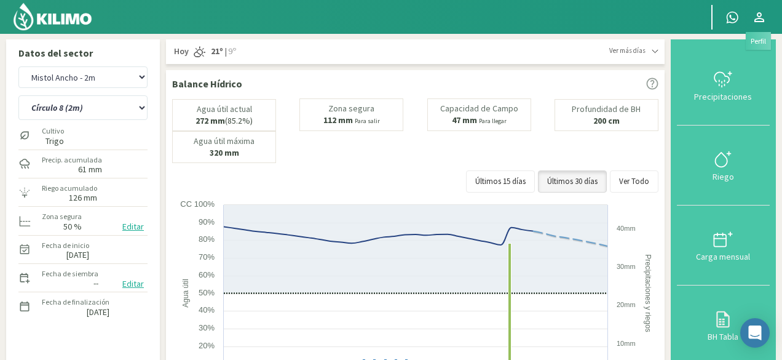
click at [762, 15] on icon at bounding box center [759, 17] width 15 height 15
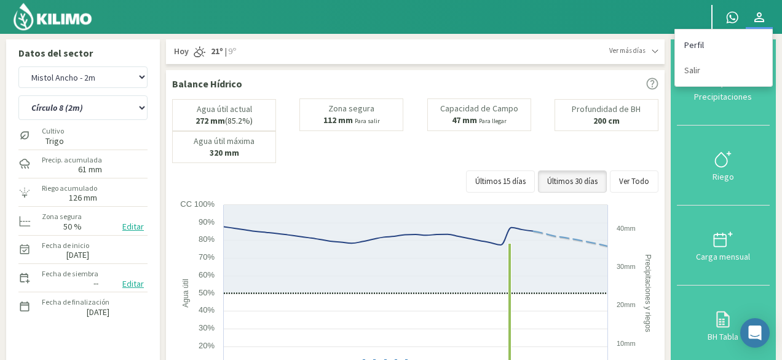
click at [722, 42] on link "Perfil" at bounding box center [723, 45] width 97 height 25
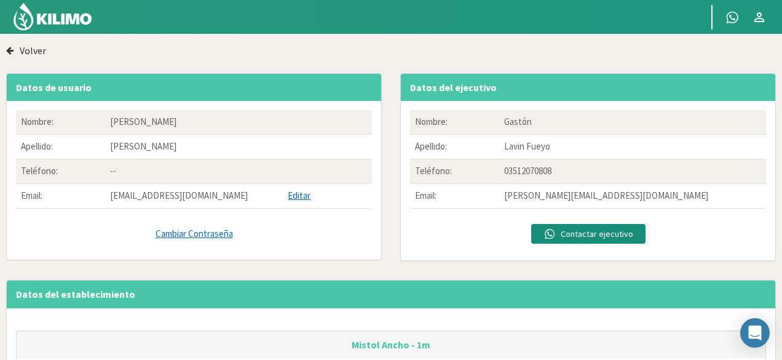
click at [34, 47] on label "Volver" at bounding box center [33, 50] width 26 height 12
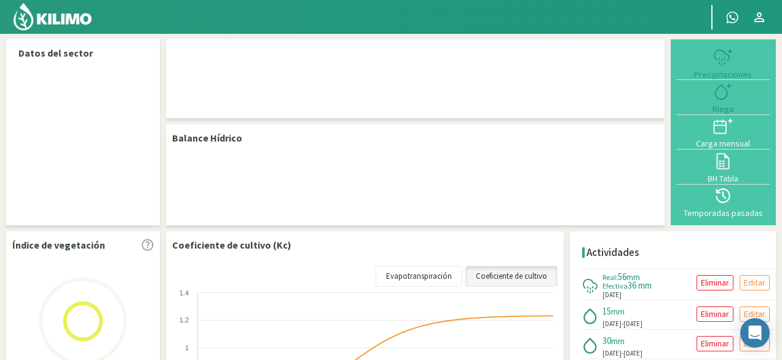
select select "6: Object"
select select "2: Object"
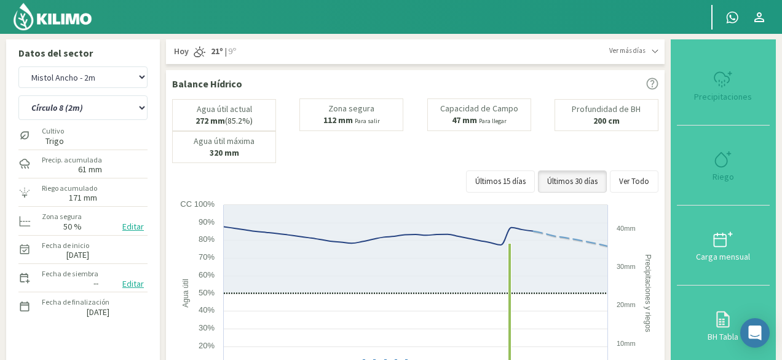
click at [47, 22] on img at bounding box center [52, 17] width 81 height 30
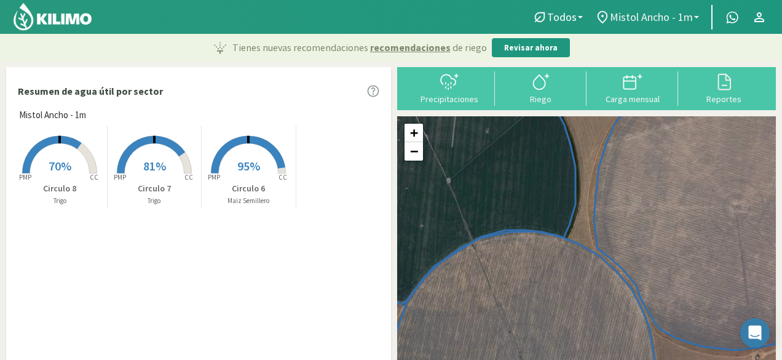
click at [667, 17] on span "Mistol Ancho - 1m" at bounding box center [651, 16] width 83 height 13
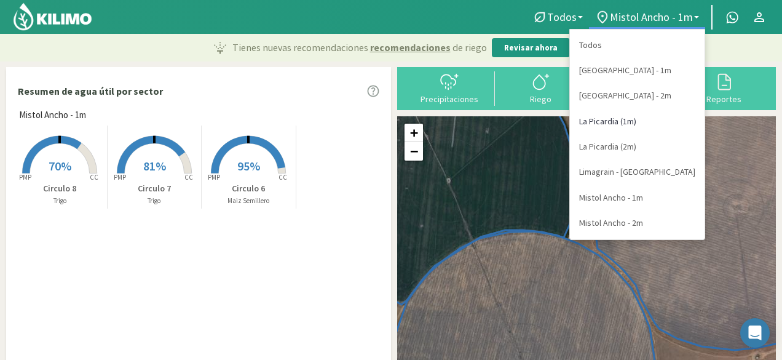
click at [625, 119] on link "La Picardia (1m)" at bounding box center [637, 121] width 135 height 25
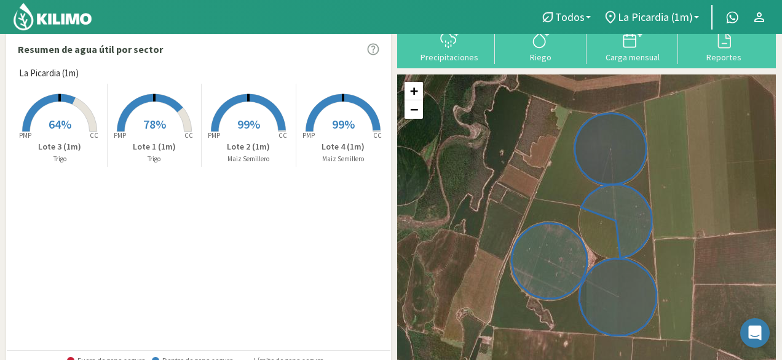
scroll to position [61, 0]
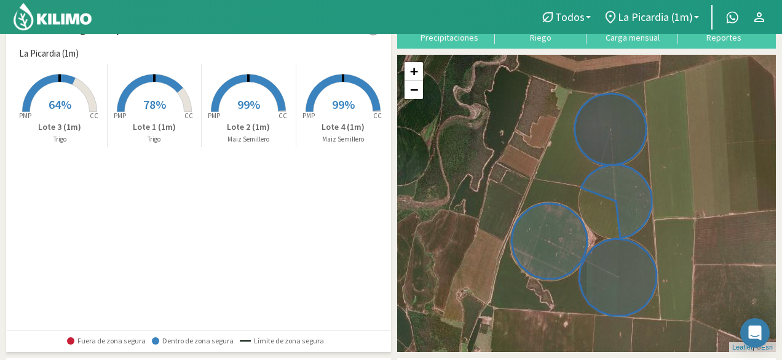
click at [82, 100] on rect at bounding box center [59, 113] width 98 height 98
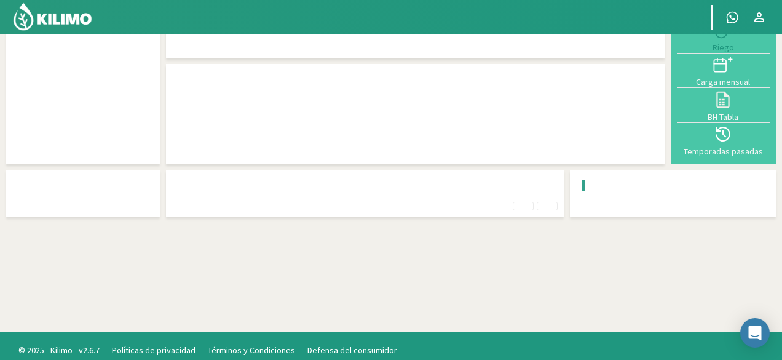
scroll to position [33, 0]
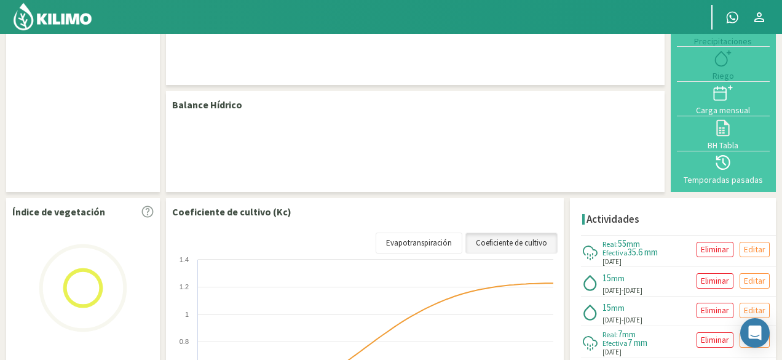
select select "2: Object"
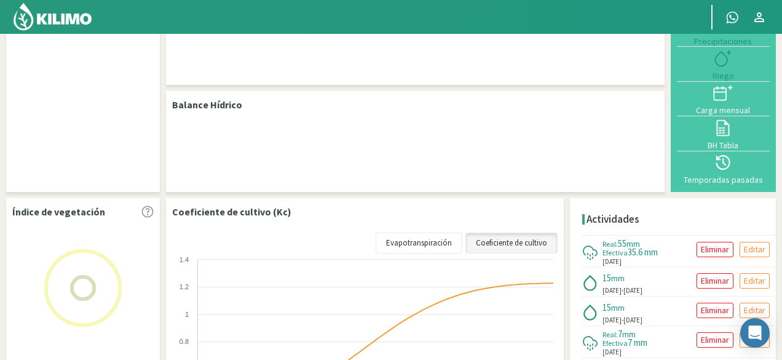
select select "2: Object"
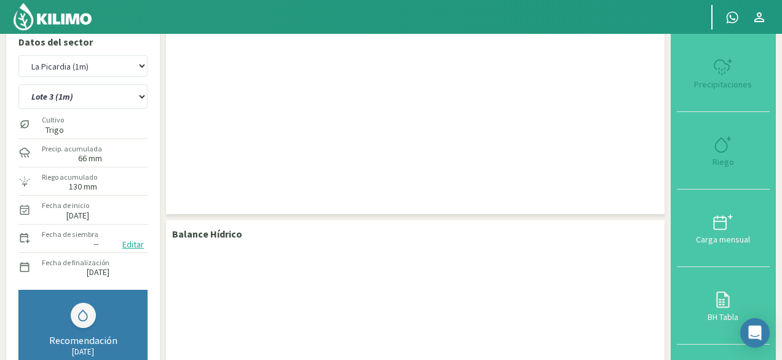
scroll to position [0, 0]
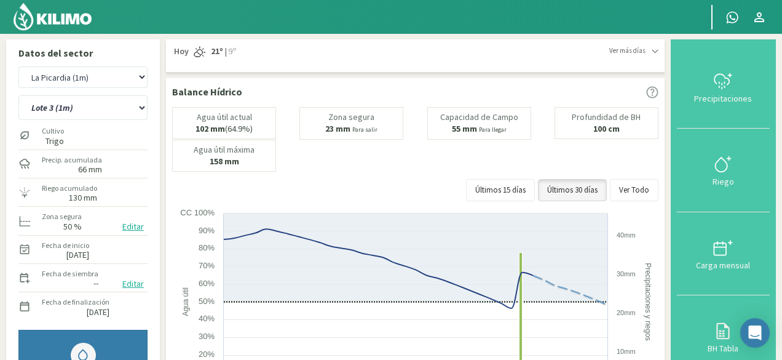
click at [54, 25] on img at bounding box center [52, 17] width 81 height 30
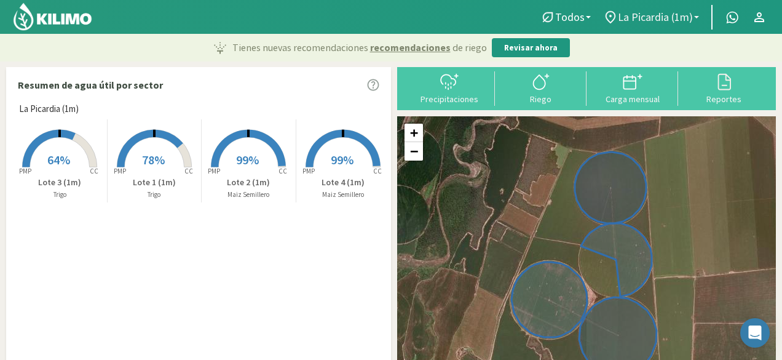
click at [687, 16] on span "La Picardia (1m)" at bounding box center [655, 16] width 75 height 13
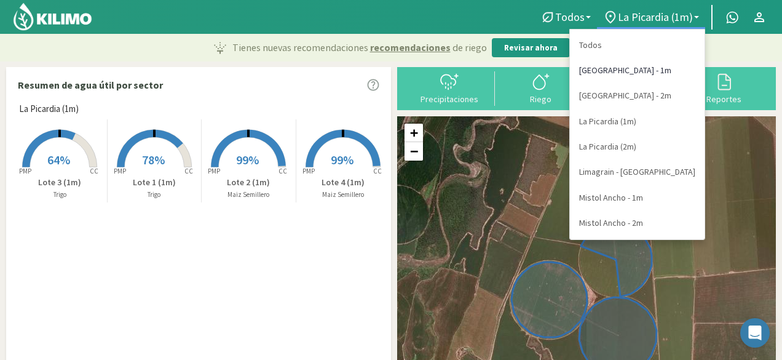
click at [658, 64] on link "[GEOGRAPHIC_DATA] - 1m" at bounding box center [637, 70] width 135 height 25
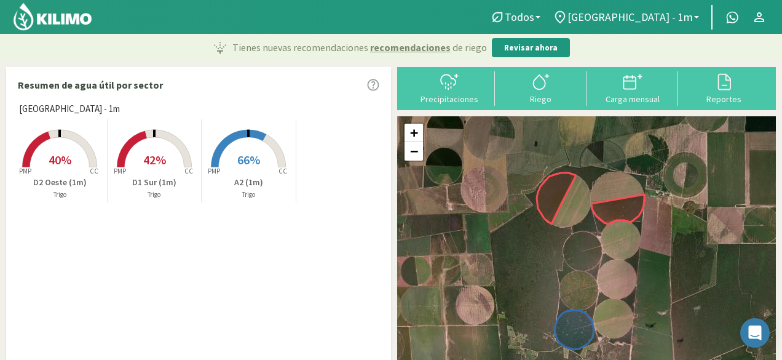
click at [152, 167] on span "42%" at bounding box center [154, 159] width 23 height 15
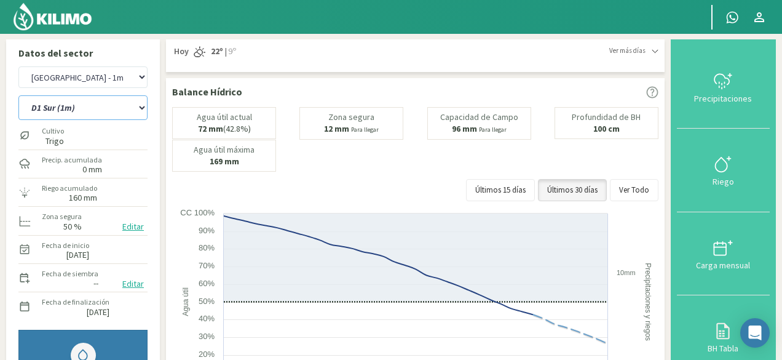
click at [143, 107] on select "A2 (1m) D1 Sur (1m) D2 Oeste (1m)" at bounding box center [82, 107] width 129 height 25
select select "2: Object"
click at [18, 95] on select "A2 (1m) D1 Sur (1m) D2 Oeste (1m)" at bounding box center [82, 107] width 129 height 25
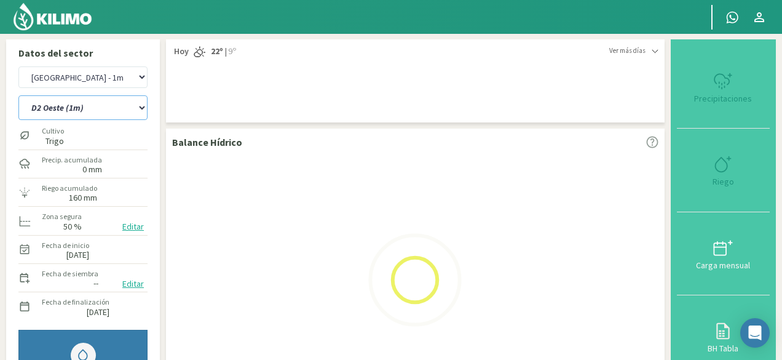
select select "7: Object"
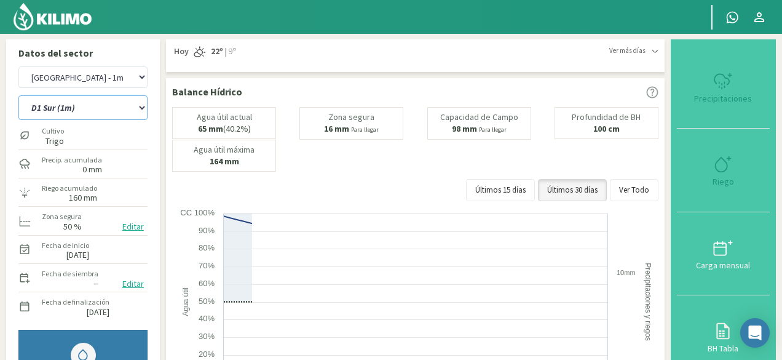
select select "5: Object"
